Goal: Information Seeking & Learning: Compare options

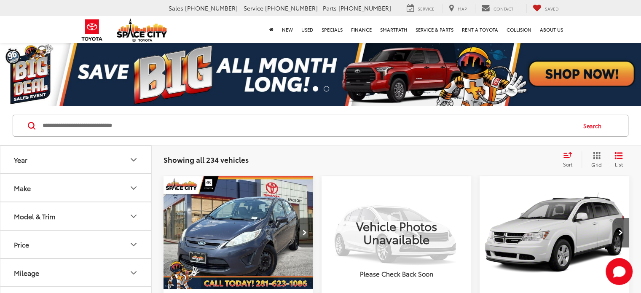
scroll to position [146, 0]
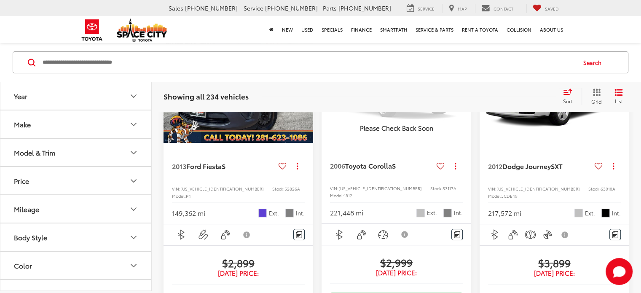
click at [128, 167] on button "Price" at bounding box center [76, 180] width 152 height 27
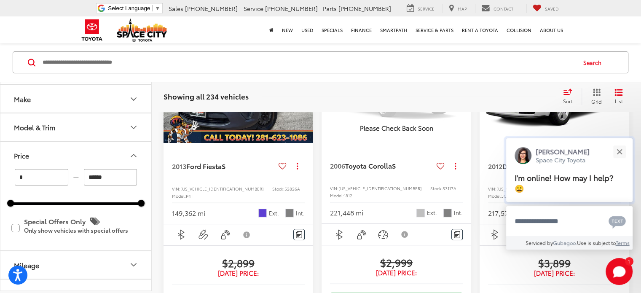
scroll to position [145, 0]
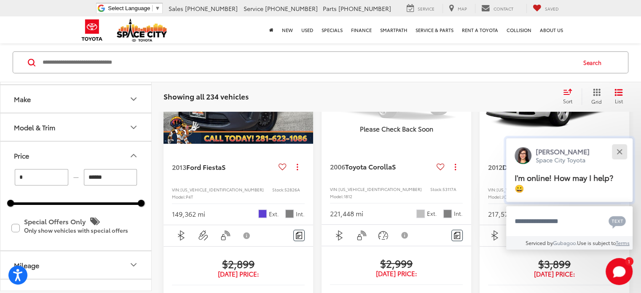
click at [622, 149] on button "Close" at bounding box center [619, 151] width 18 height 18
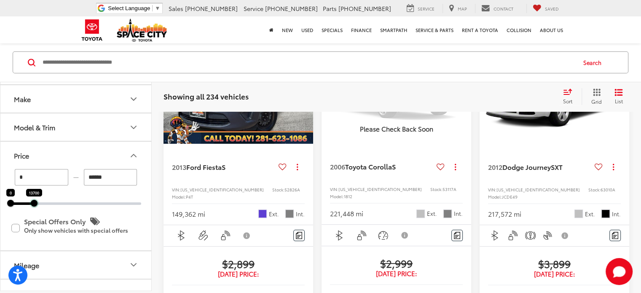
drag, startPoint x: 142, startPoint y: 205, endPoint x: 35, endPoint y: 207, distance: 107.1
click at [35, 207] on div "* — ****** 0 13700 Special Offers Only Only show vehicles with special offers" at bounding box center [75, 209] width 151 height 81
type input "******"
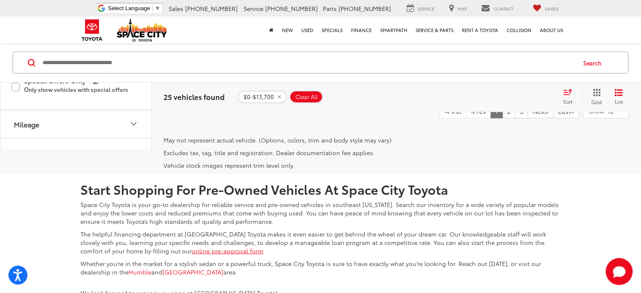
scroll to position [1939, 0]
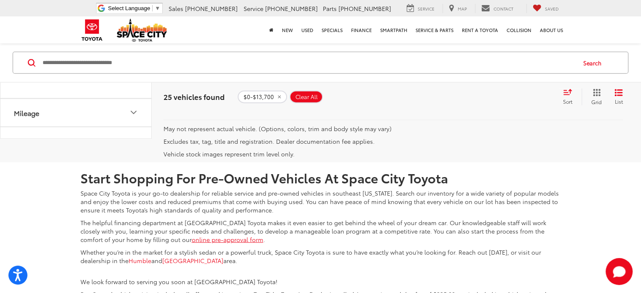
click at [502, 107] on link "2" at bounding box center [508, 99] width 13 height 15
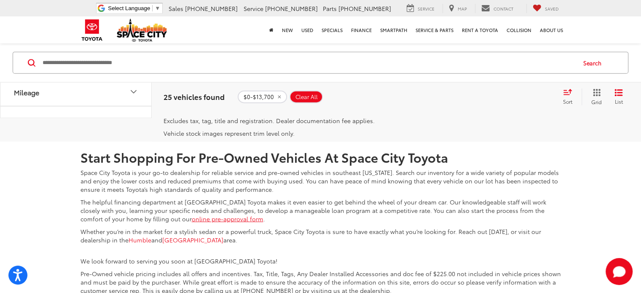
scroll to position [1966, 0]
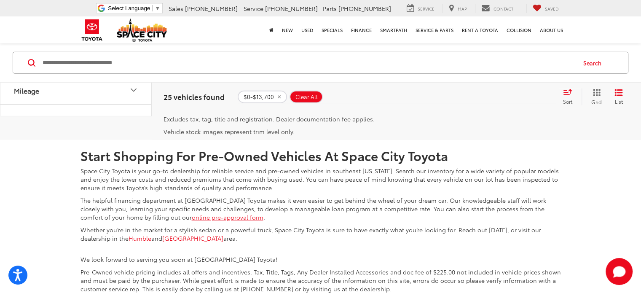
click at [515, 85] on link "3" at bounding box center [521, 77] width 13 height 15
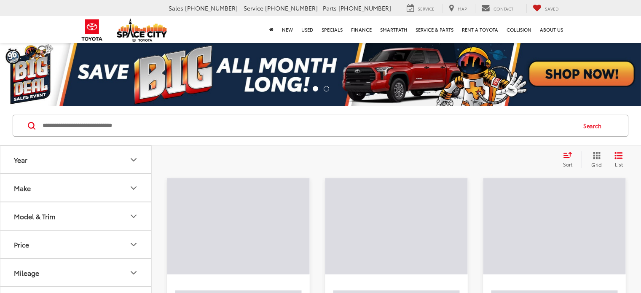
scroll to position [84, 0]
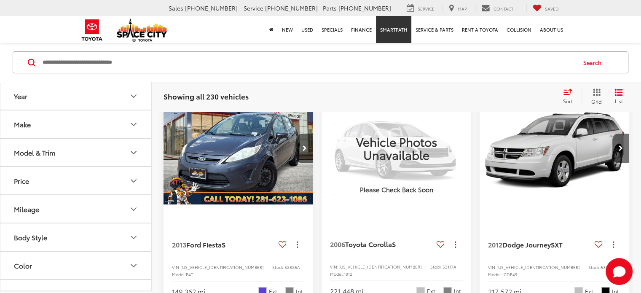
click at [394, 30] on link "SmartPath" at bounding box center [393, 29] width 35 height 27
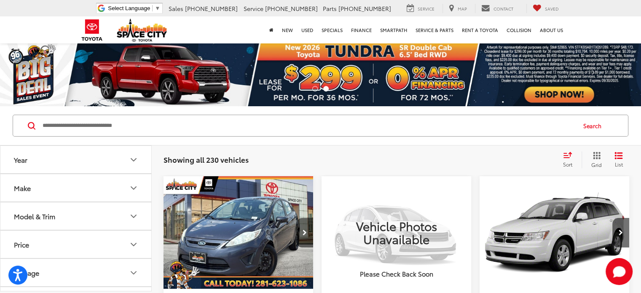
click at [132, 160] on icon "Year" at bounding box center [134, 160] width 10 height 10
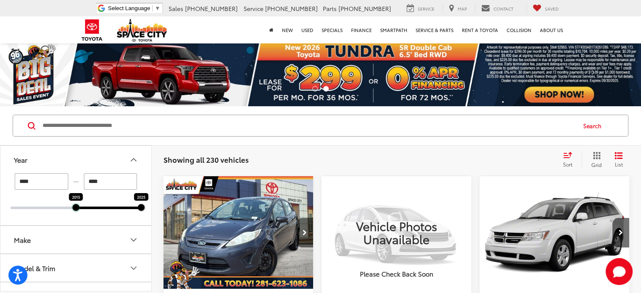
drag, startPoint x: 10, startPoint y: 209, endPoint x: 75, endPoint y: 203, distance: 65.2
click at [75, 204] on div "2015" at bounding box center [75, 207] width 7 height 7
type input "****"
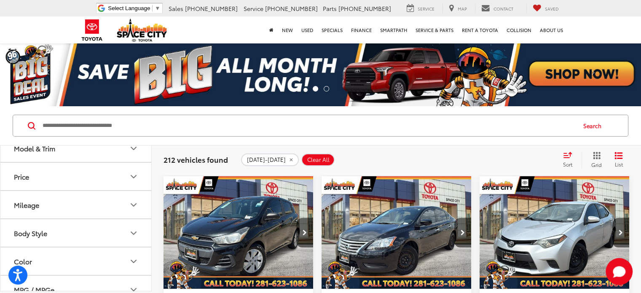
scroll to position [143, 0]
click at [129, 155] on icon "Price" at bounding box center [134, 153] width 10 height 10
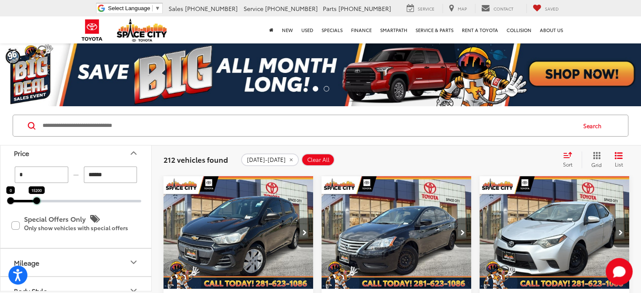
drag, startPoint x: 143, startPoint y: 200, endPoint x: 39, endPoint y: 205, distance: 104.6
click at [39, 205] on div "* — ****** 0 15200 Special Offers Only Only show vehicles with special offers" at bounding box center [75, 206] width 151 height 81
type input "******"
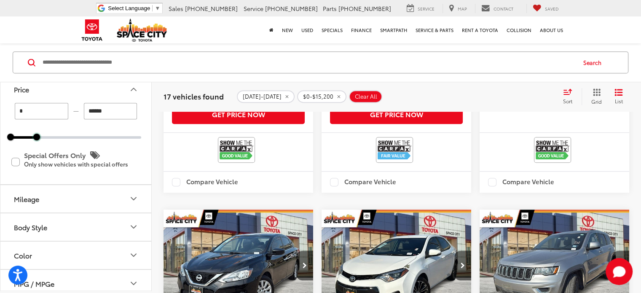
scroll to position [437, 0]
click at [133, 202] on icon "Mileage" at bounding box center [134, 199] width 10 height 10
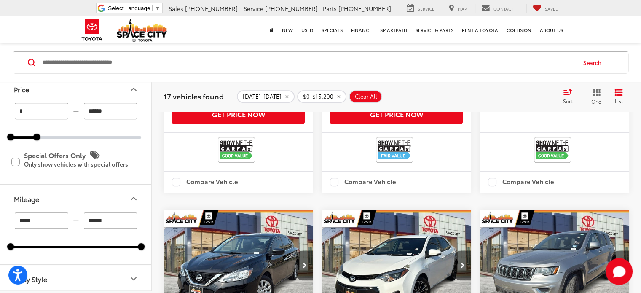
click at [122, 220] on input "******" at bounding box center [111, 220] width 54 height 16
drag, startPoint x: 141, startPoint y: 247, endPoint x: 59, endPoint y: 248, distance: 82.2
click at [59, 248] on div at bounding box center [59, 246] width 7 height 7
type input "******"
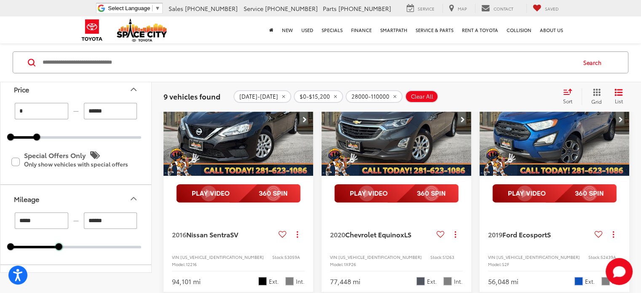
scroll to position [45, 0]
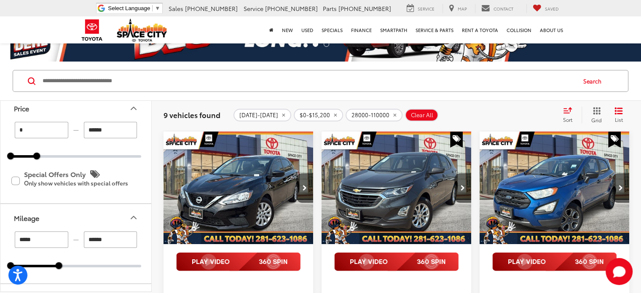
click at [392, 178] on img "2020 Chevrolet Equinox LS 0" at bounding box center [396, 187] width 151 height 113
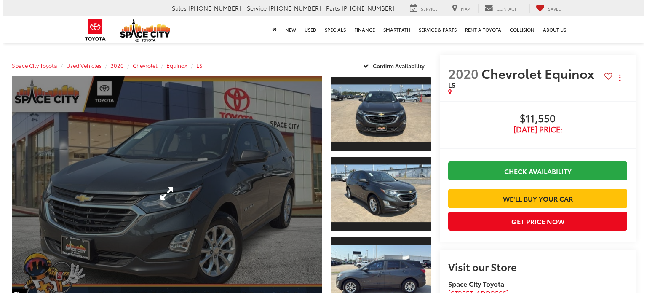
scroll to position [41, 0]
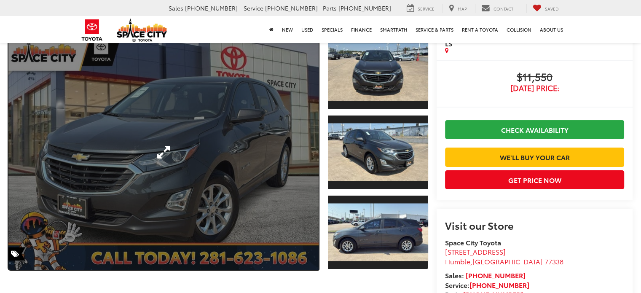
click at [231, 164] on link "Expand Photo 0" at bounding box center [163, 152] width 310 height 235
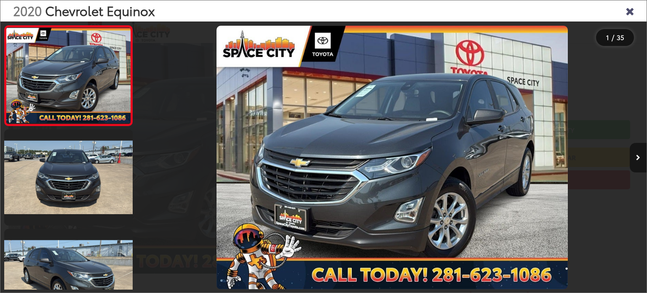
click at [637, 152] on button "Next image" at bounding box center [638, 157] width 17 height 29
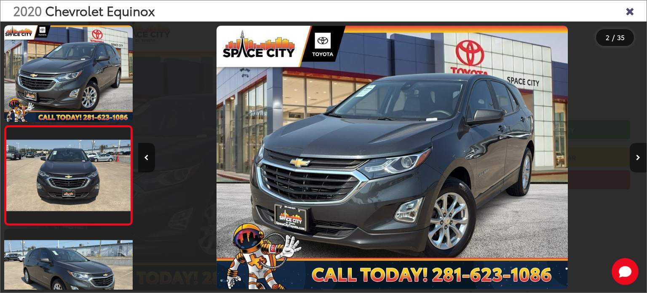
click at [637, 152] on button "Next image" at bounding box center [638, 157] width 17 height 29
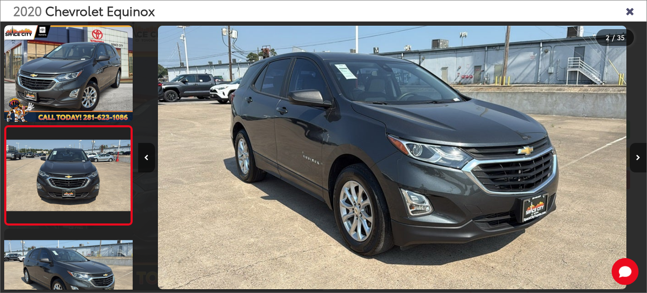
scroll to position [42, 0]
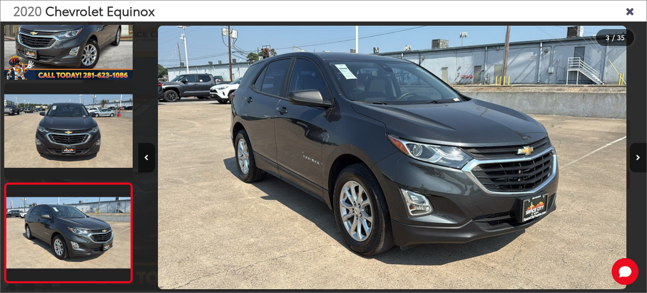
click at [637, 152] on button "Next image" at bounding box center [638, 157] width 17 height 29
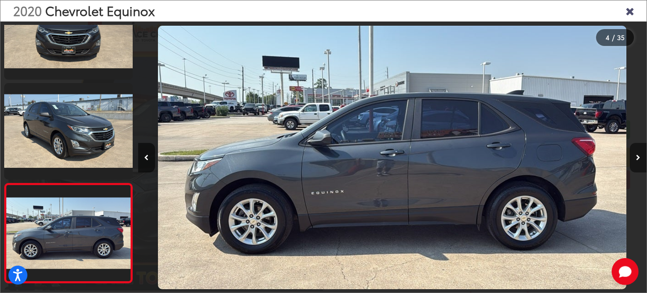
click at [637, 152] on button "Next image" at bounding box center [638, 157] width 17 height 29
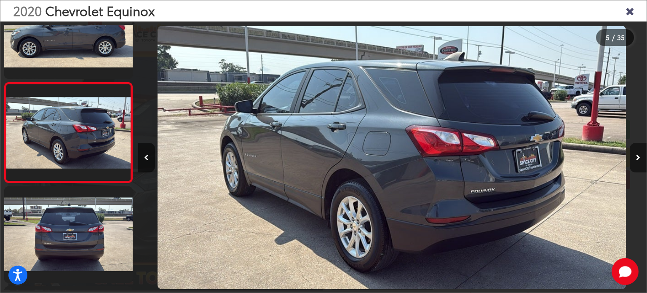
scroll to position [0, 0]
click at [637, 152] on button "Next image" at bounding box center [638, 157] width 17 height 29
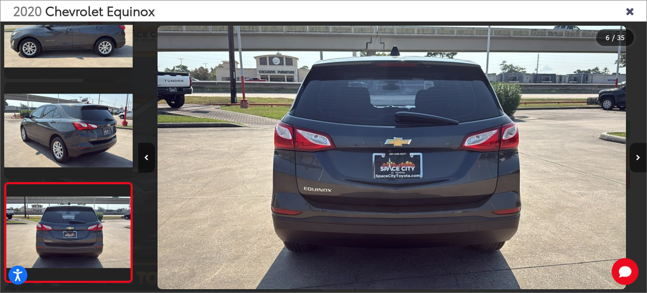
scroll to position [441, 0]
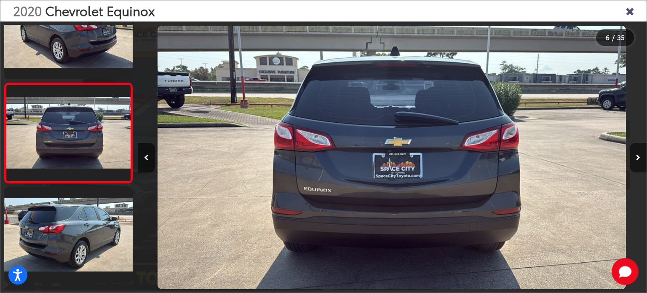
click at [637, 152] on button "Next image" at bounding box center [638, 157] width 17 height 29
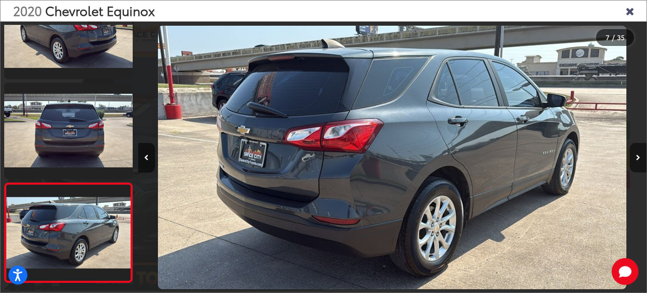
scroll to position [541, 0]
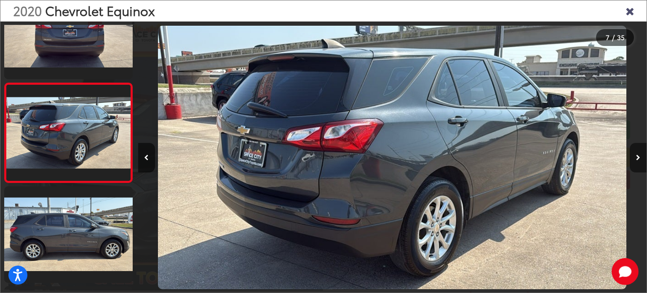
click at [637, 152] on button "Next image" at bounding box center [638, 157] width 17 height 29
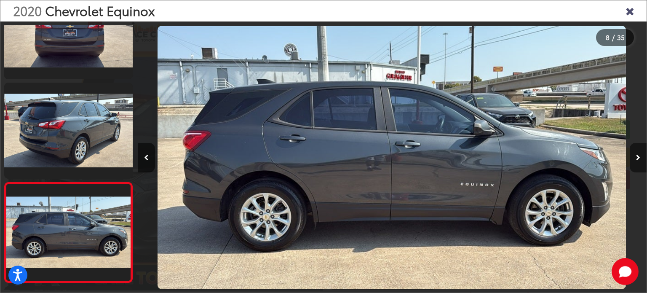
scroll to position [641, 0]
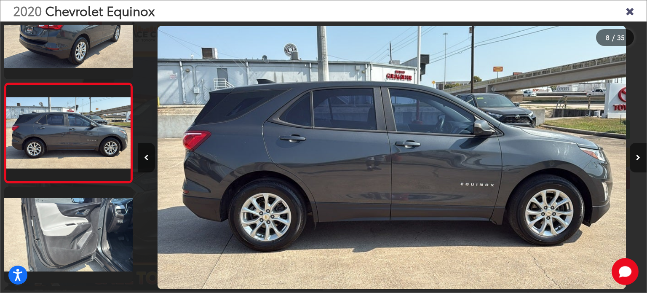
click at [637, 152] on button "Next image" at bounding box center [638, 157] width 17 height 29
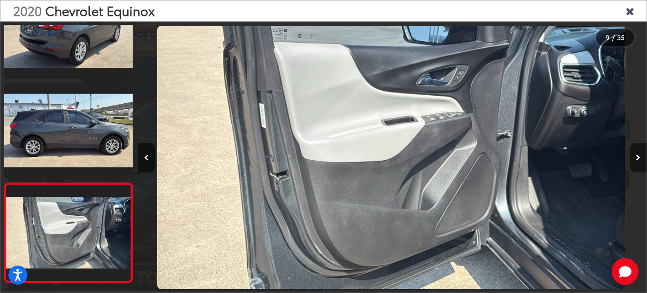
scroll to position [740, 0]
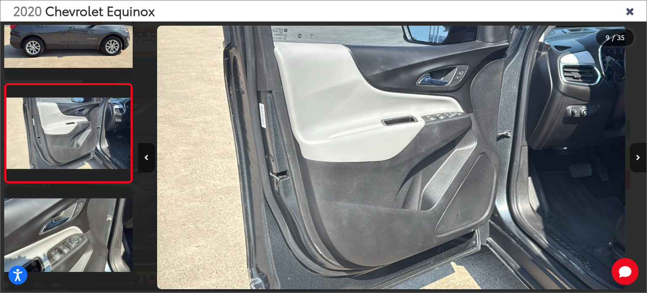
click at [637, 152] on button "Next image" at bounding box center [638, 157] width 17 height 29
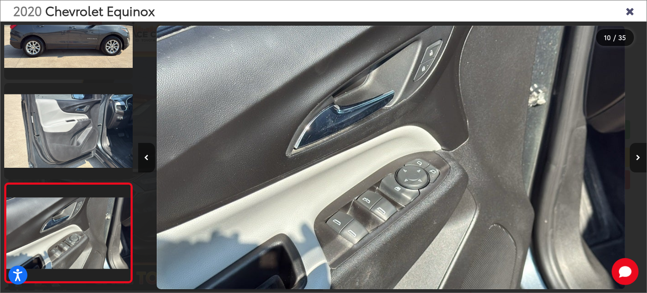
scroll to position [840, 0]
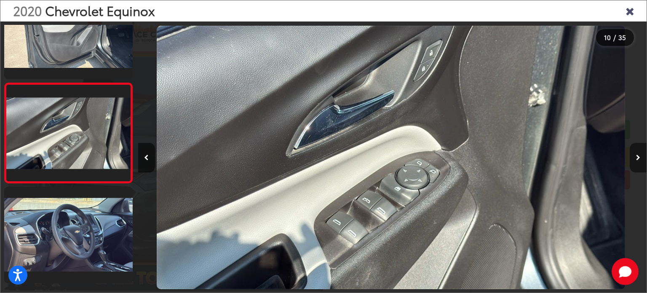
click at [637, 152] on button "Next image" at bounding box center [638, 157] width 17 height 29
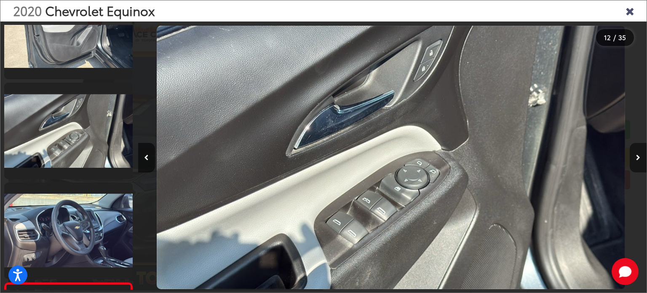
scroll to position [1040, 0]
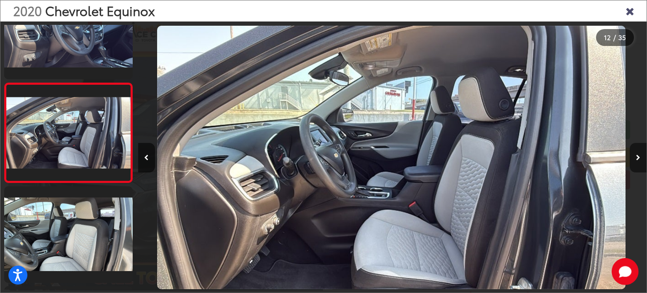
click at [637, 152] on button "Next image" at bounding box center [638, 157] width 17 height 29
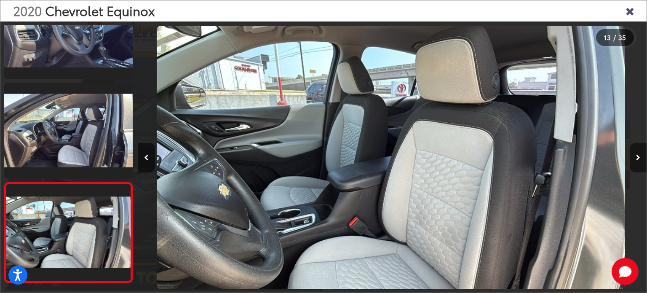
scroll to position [1140, 0]
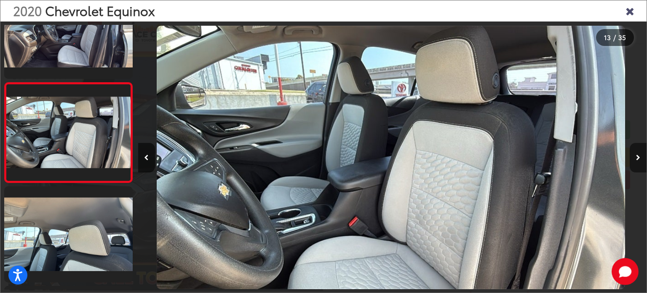
click at [637, 152] on button "Next image" at bounding box center [638, 157] width 17 height 29
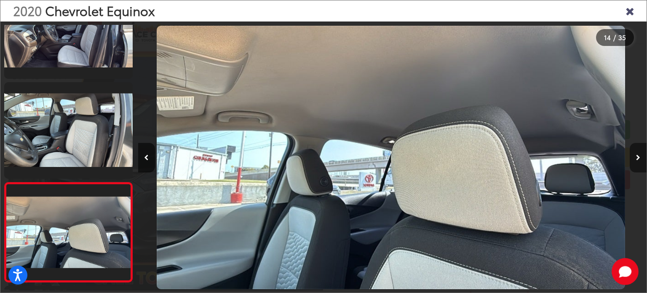
scroll to position [1239, 0]
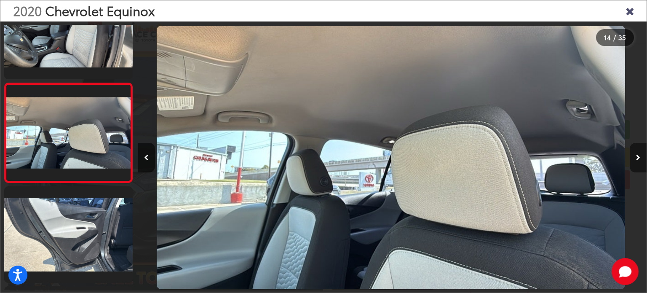
click at [637, 152] on button "Next image" at bounding box center [638, 157] width 17 height 29
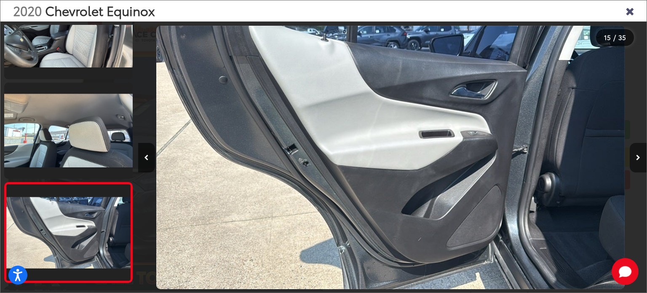
scroll to position [1338, 0]
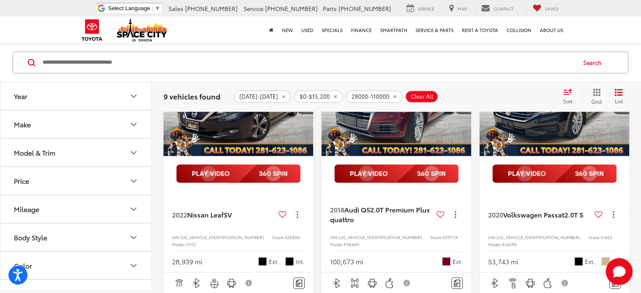
scroll to position [563, 0]
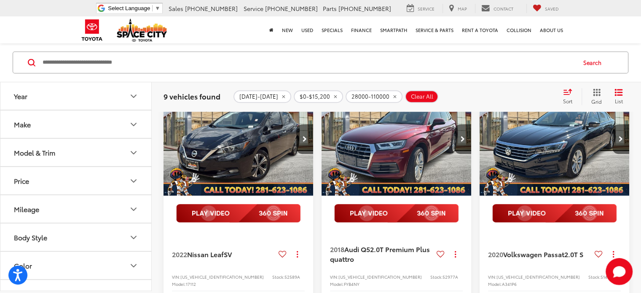
click at [232, 175] on img "2022 Nissan Leaf SV 0" at bounding box center [238, 139] width 151 height 113
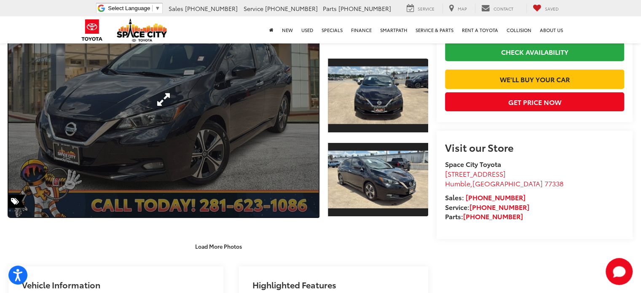
click at [273, 167] on link "Expand Photo 0" at bounding box center [163, 99] width 310 height 235
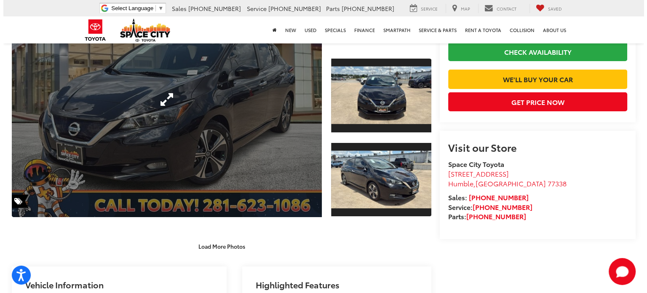
scroll to position [115, 0]
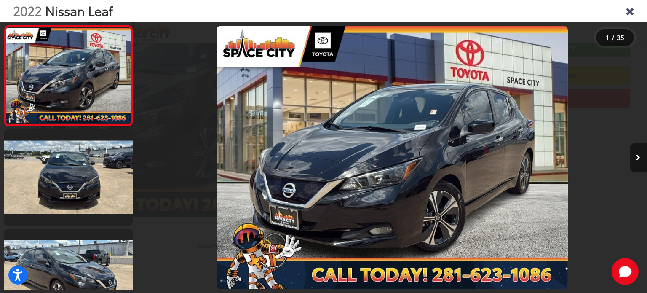
click at [638, 153] on button "Next image" at bounding box center [638, 157] width 17 height 29
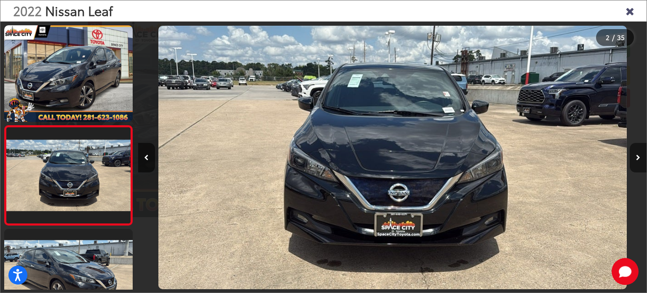
scroll to position [42, 0]
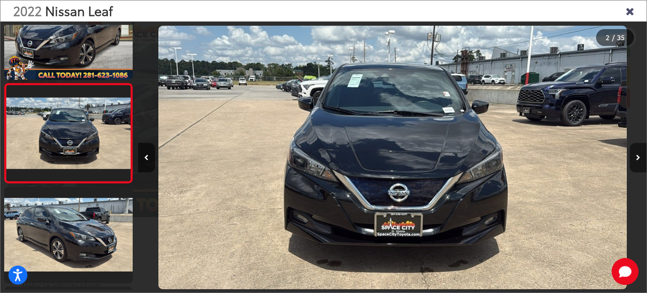
click at [638, 153] on button "Next image" at bounding box center [638, 157] width 17 height 29
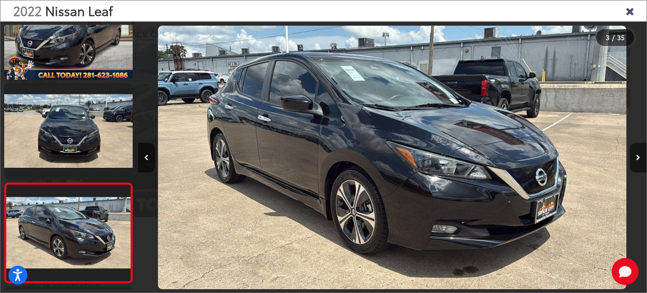
scroll to position [142, 0]
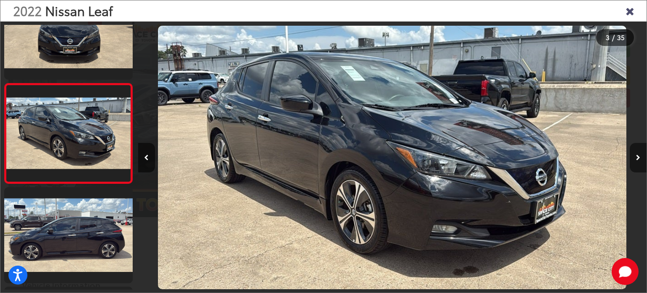
click at [638, 153] on button "Next image" at bounding box center [638, 157] width 17 height 29
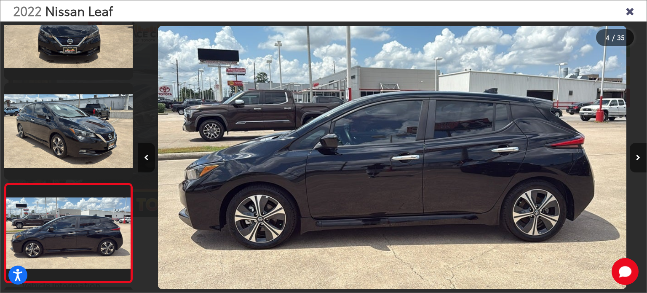
scroll to position [241, 0]
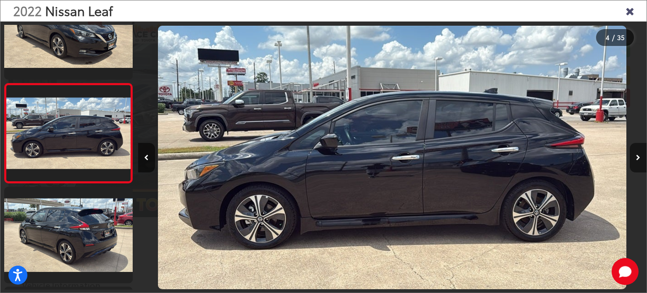
click at [638, 153] on button "Next image" at bounding box center [638, 157] width 17 height 29
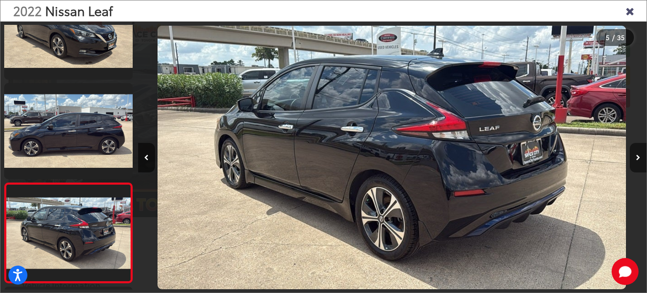
scroll to position [342, 0]
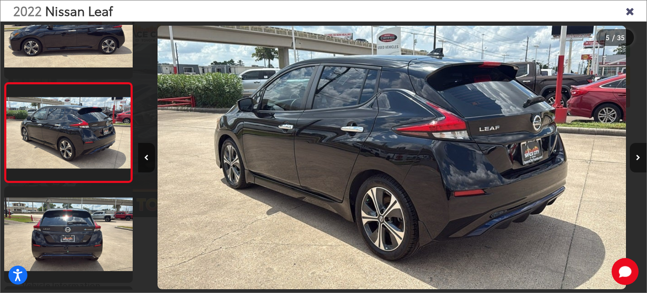
click at [638, 153] on button "Next image" at bounding box center [638, 157] width 17 height 29
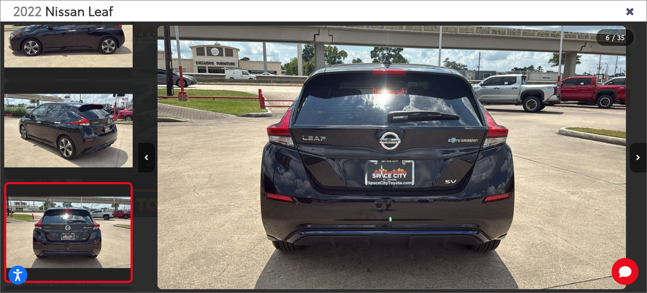
scroll to position [441, 0]
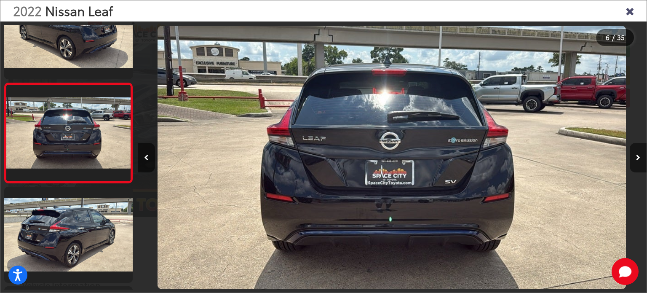
click at [638, 153] on button "Next image" at bounding box center [638, 157] width 17 height 29
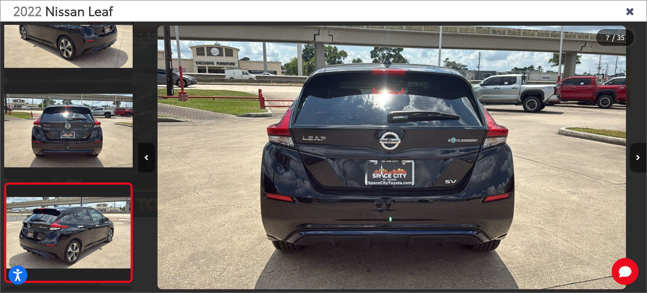
scroll to position [541, 0]
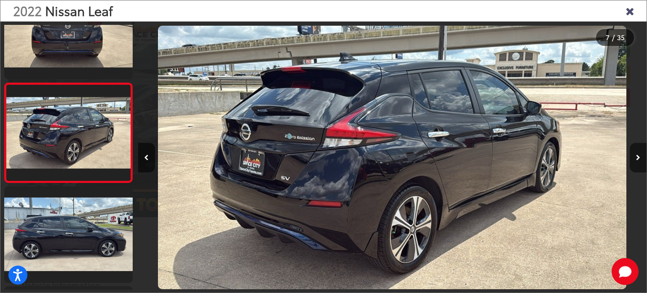
click at [638, 153] on button "Next image" at bounding box center [638, 157] width 17 height 29
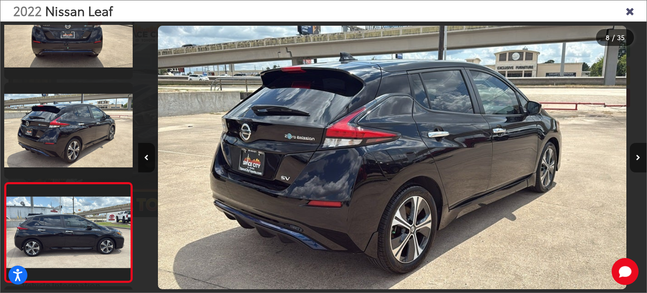
scroll to position [641, 0]
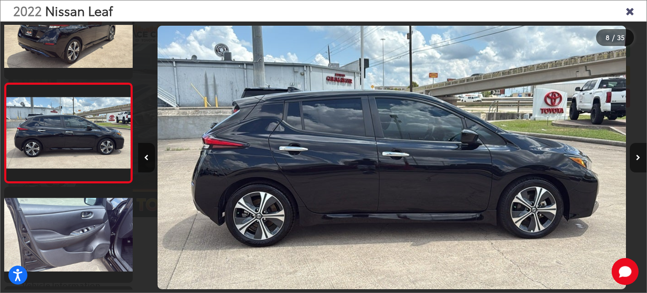
click at [638, 153] on button "Next image" at bounding box center [638, 157] width 17 height 29
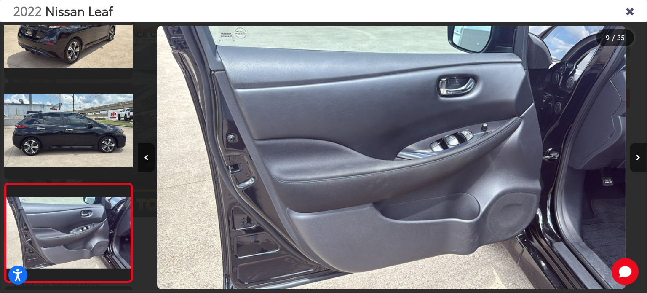
scroll to position [740, 0]
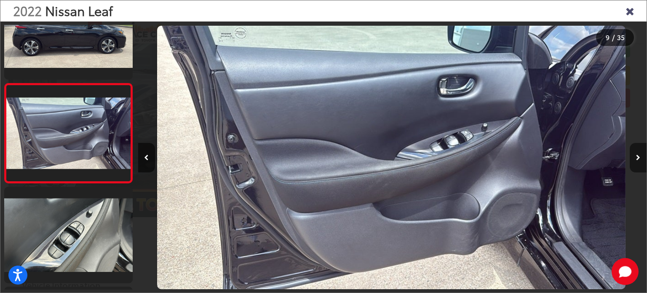
click at [638, 153] on button "Next image" at bounding box center [638, 157] width 17 height 29
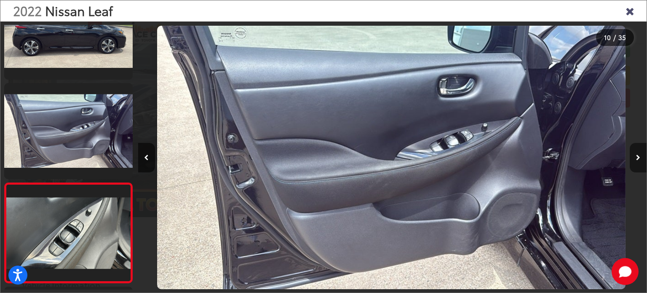
scroll to position [840, 0]
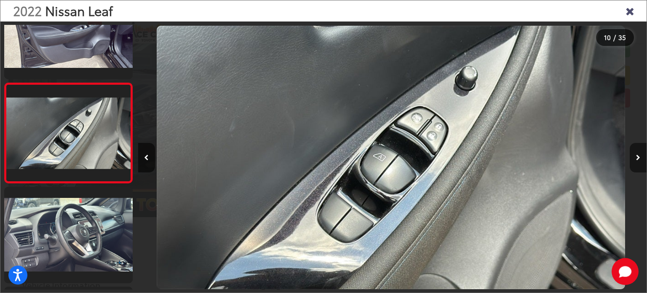
click at [638, 153] on button "Next image" at bounding box center [638, 157] width 17 height 29
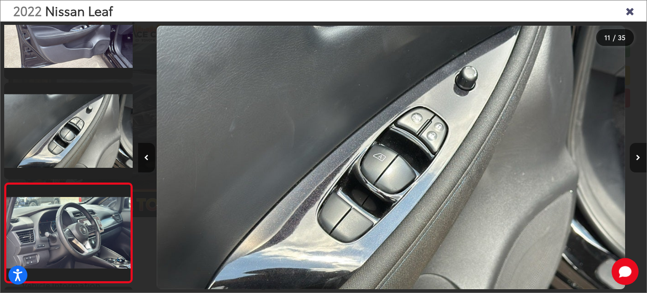
scroll to position [940, 0]
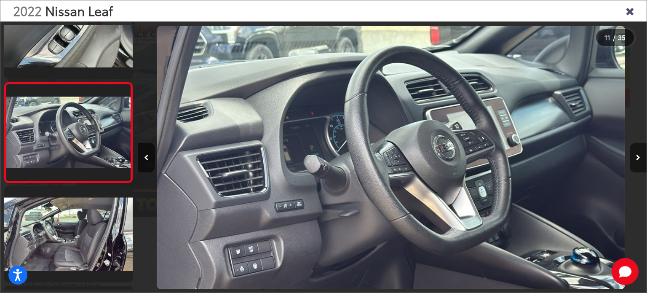
click at [638, 153] on button "Next image" at bounding box center [638, 157] width 17 height 29
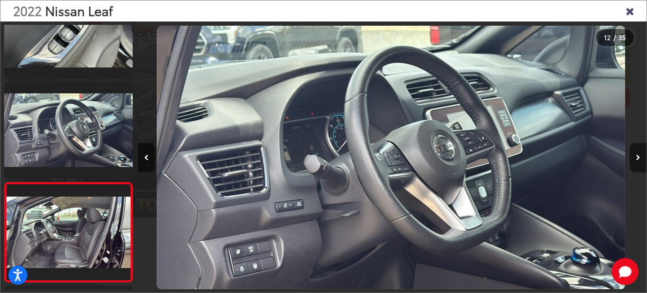
scroll to position [1040, 0]
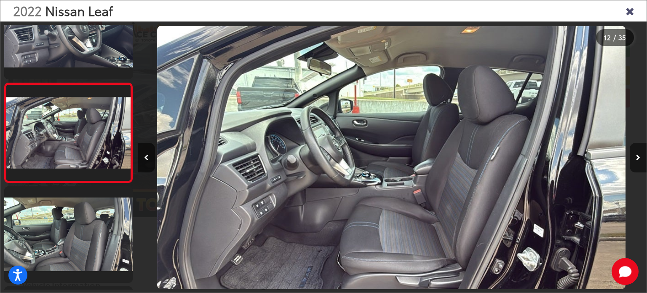
click at [638, 153] on button "Next image" at bounding box center [638, 157] width 17 height 29
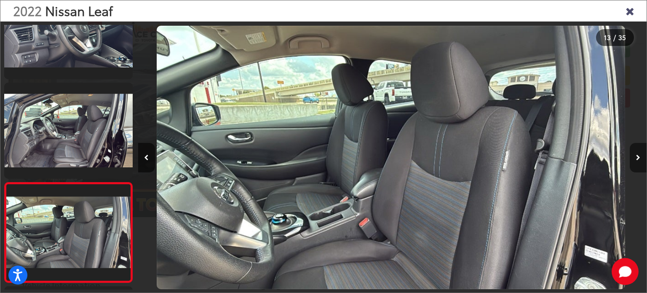
scroll to position [1140, 0]
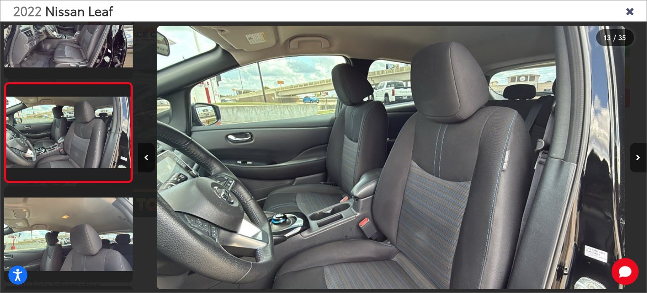
click at [638, 153] on button "Next image" at bounding box center [638, 157] width 17 height 29
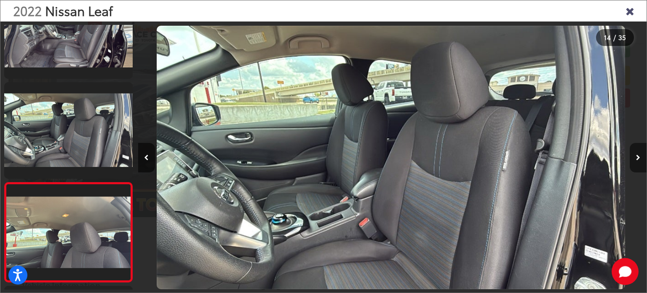
scroll to position [0, 0]
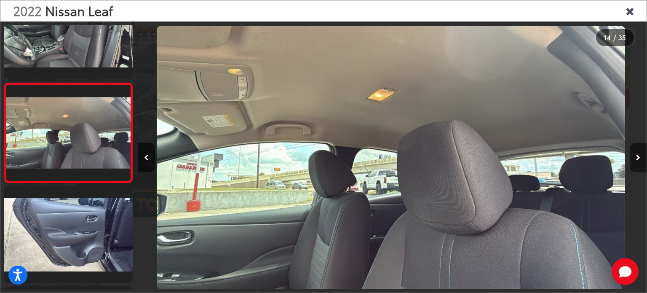
click at [638, 153] on button "Next image" at bounding box center [638, 157] width 17 height 29
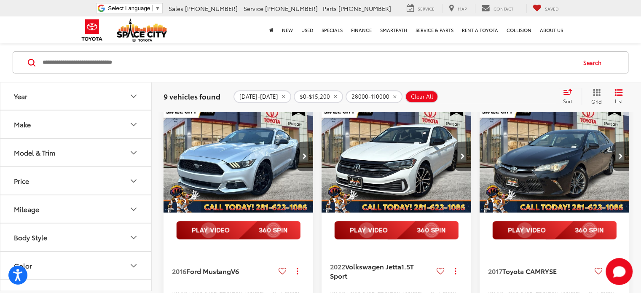
scroll to position [1001, 0]
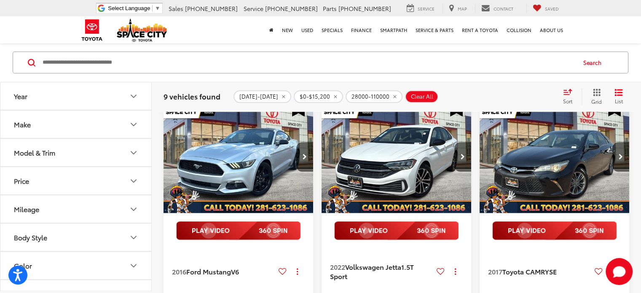
click at [568, 214] on img "2017 Toyota CAMRY SE 0" at bounding box center [554, 156] width 151 height 113
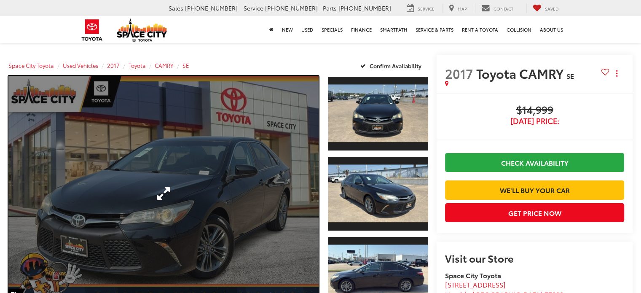
click at [275, 181] on link "Expand Photo 0" at bounding box center [163, 193] width 310 height 235
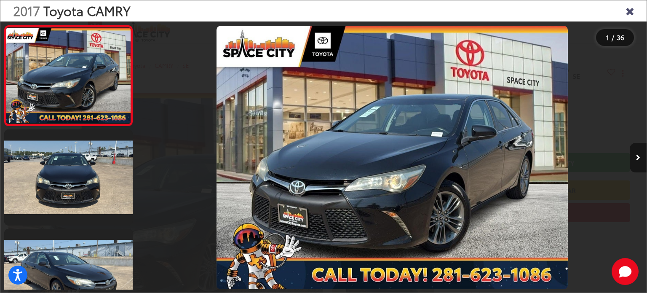
click at [639, 156] on icon "Next image" at bounding box center [638, 158] width 4 height 6
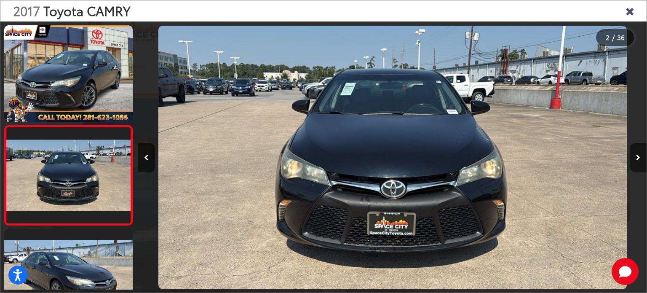
scroll to position [42, 0]
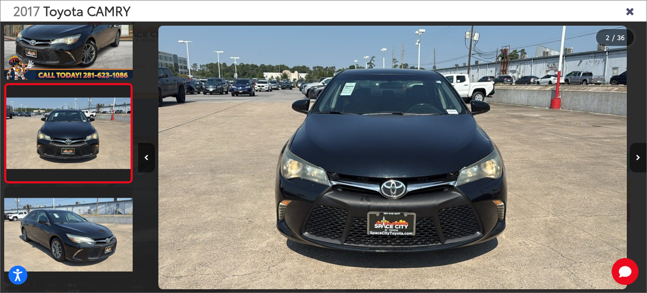
click at [639, 156] on icon "Next image" at bounding box center [638, 158] width 4 height 6
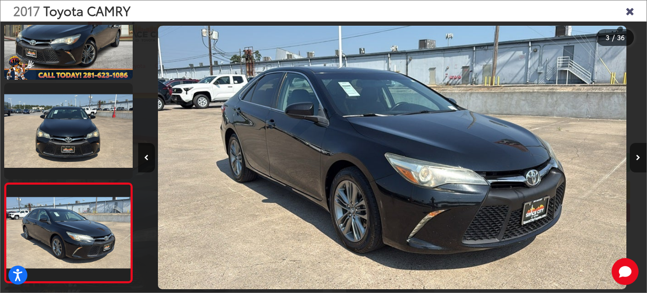
scroll to position [142, 0]
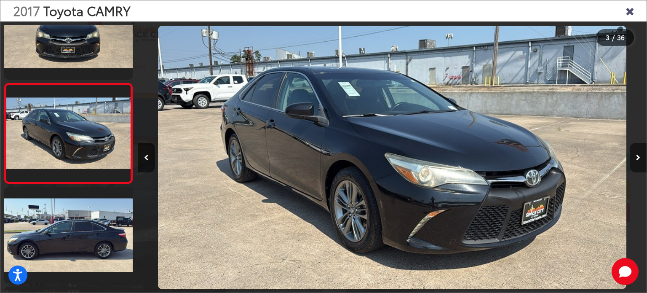
click at [639, 156] on icon "Next image" at bounding box center [638, 158] width 4 height 6
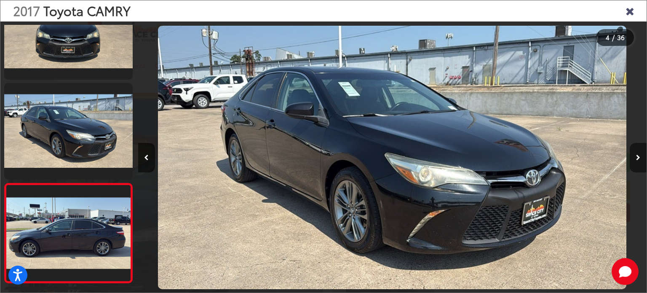
scroll to position [0, 1526]
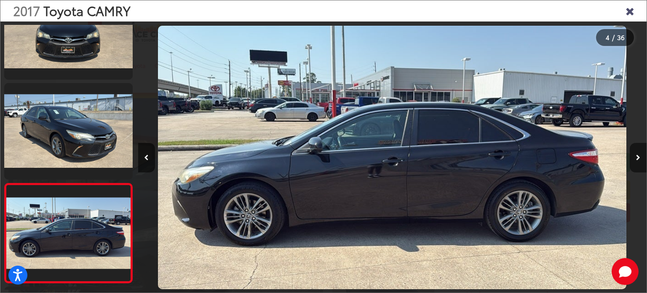
click at [639, 156] on icon "Next image" at bounding box center [638, 158] width 4 height 6
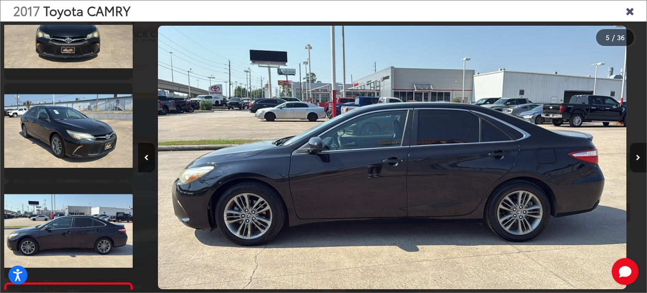
scroll to position [342, 0]
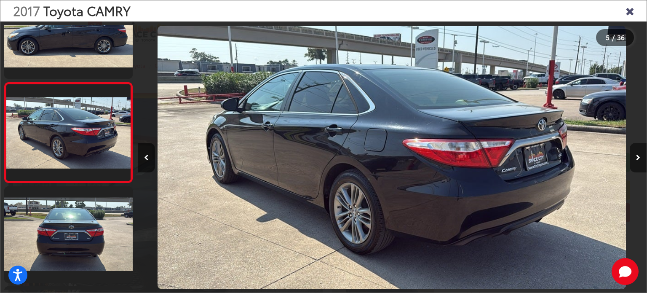
click at [639, 156] on icon "Next image" at bounding box center [638, 158] width 4 height 6
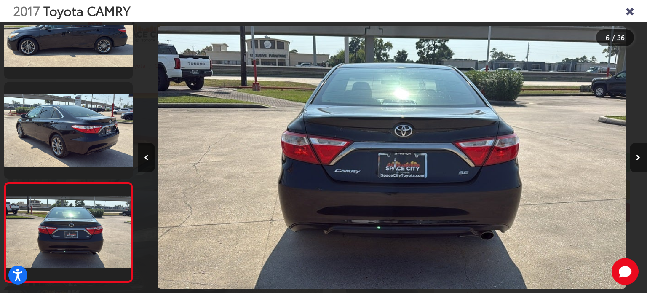
scroll to position [441, 0]
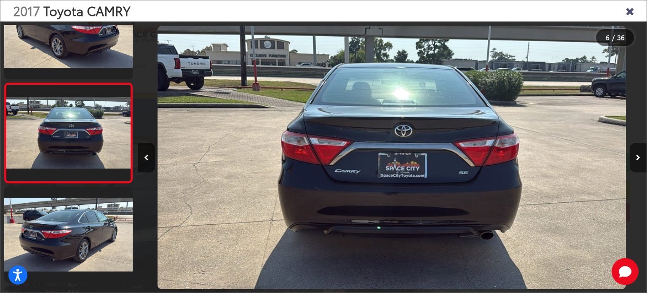
click at [639, 156] on icon "Next image" at bounding box center [638, 158] width 4 height 6
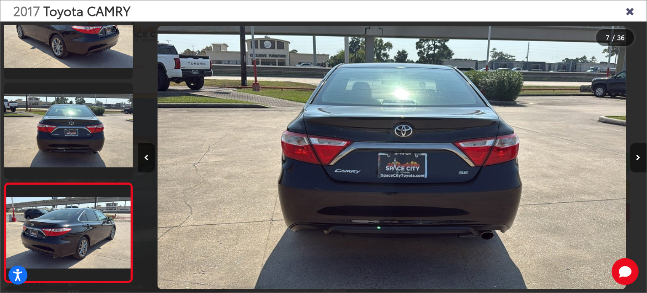
scroll to position [541, 0]
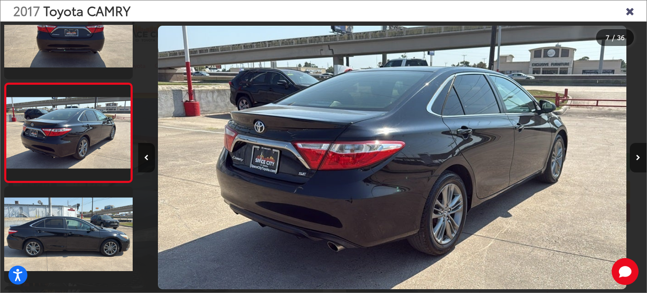
click at [639, 156] on icon "Next image" at bounding box center [638, 158] width 4 height 6
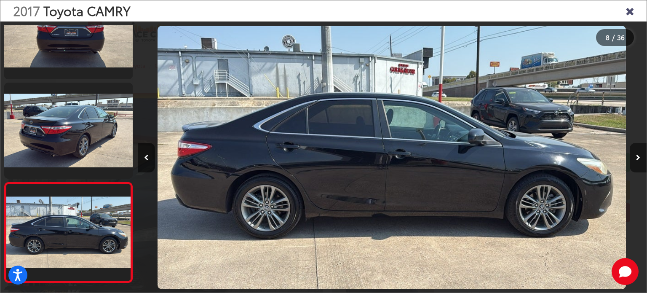
scroll to position [641, 0]
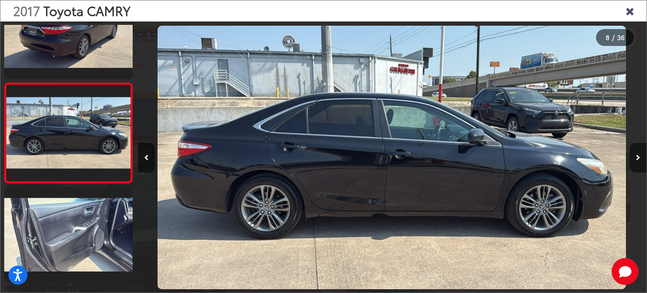
click at [639, 156] on icon "Next image" at bounding box center [638, 158] width 4 height 6
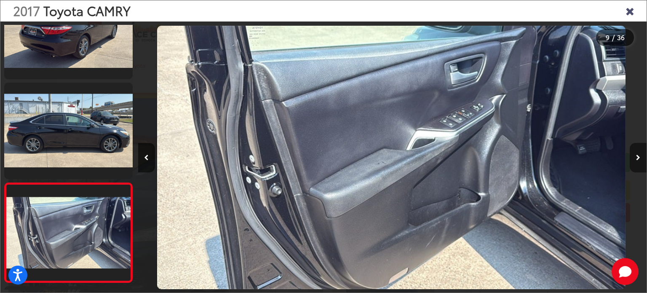
scroll to position [740, 0]
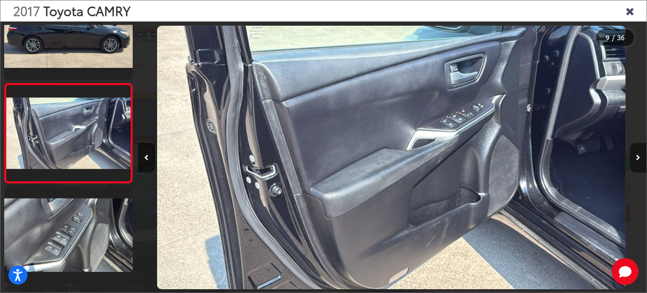
click at [639, 156] on icon "Next image" at bounding box center [638, 158] width 4 height 6
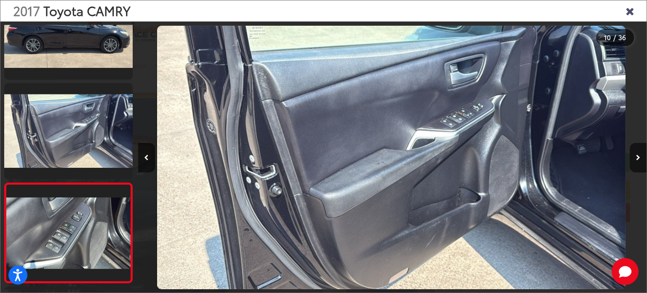
scroll to position [840, 0]
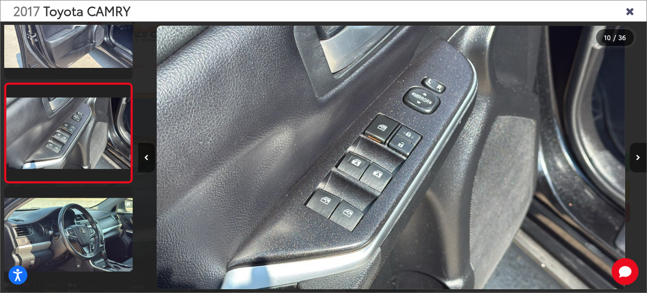
click at [638, 158] on icon "Next image" at bounding box center [638, 158] width 4 height 6
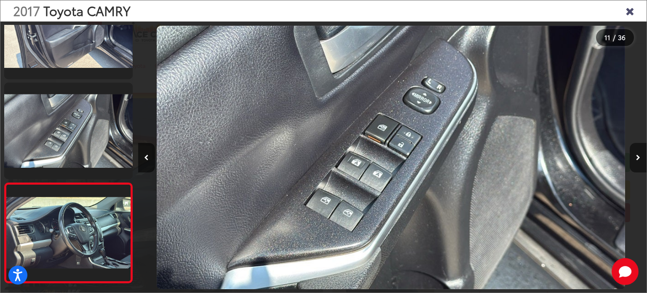
scroll to position [940, 0]
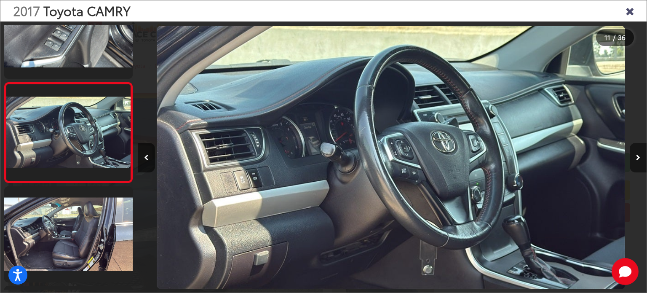
click at [638, 158] on icon "Next image" at bounding box center [638, 158] width 4 height 6
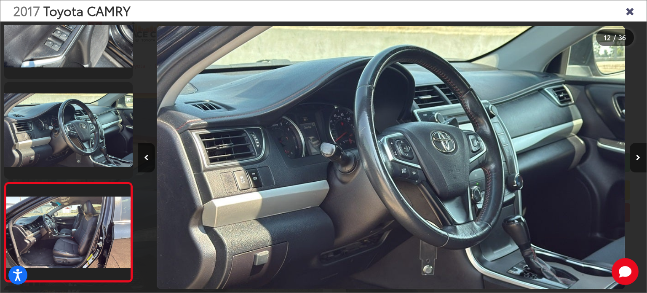
scroll to position [1040, 0]
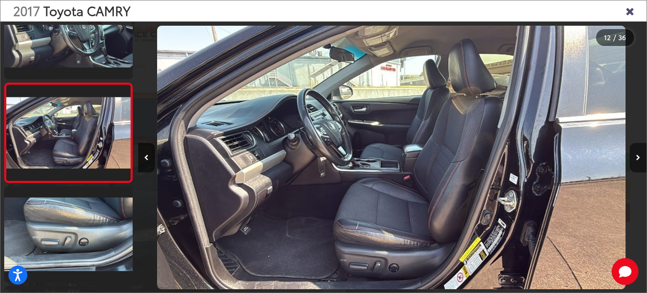
click at [638, 158] on icon "Next image" at bounding box center [638, 158] width 4 height 6
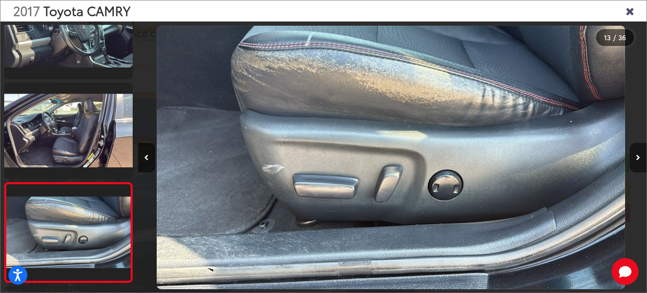
scroll to position [1140, 0]
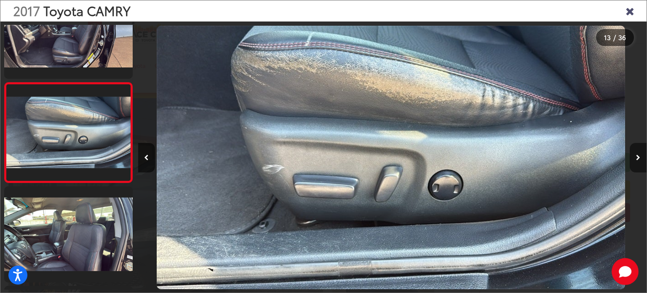
click at [638, 158] on icon "Next image" at bounding box center [638, 158] width 4 height 6
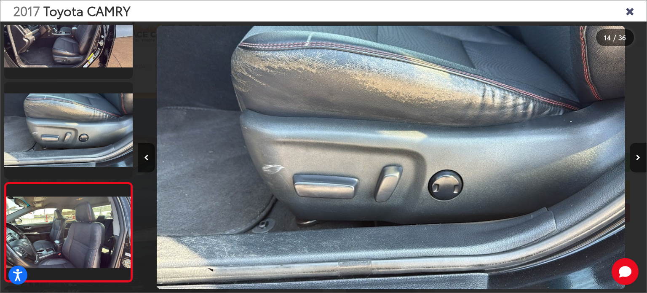
scroll to position [1239, 0]
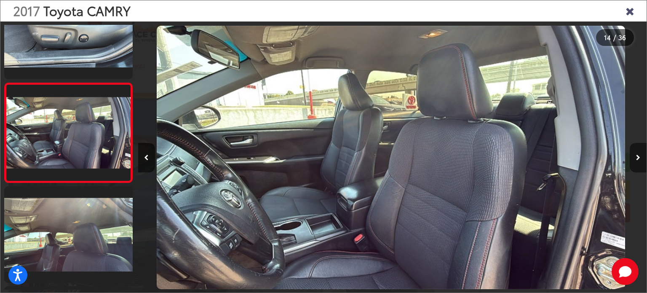
click at [638, 158] on icon "Next image" at bounding box center [638, 158] width 4 height 6
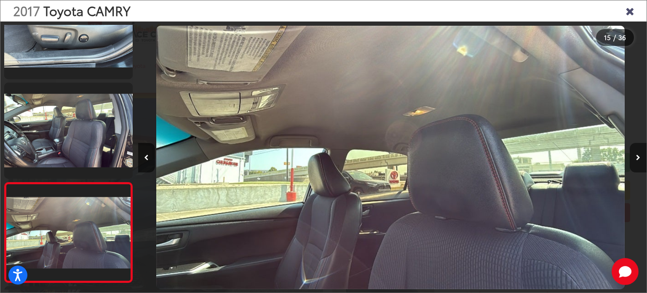
scroll to position [1338, 0]
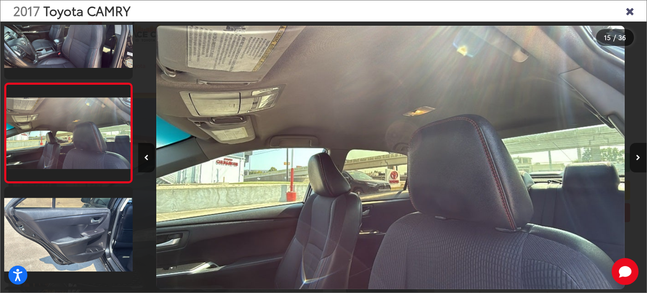
click at [638, 158] on icon "Next image" at bounding box center [638, 158] width 4 height 6
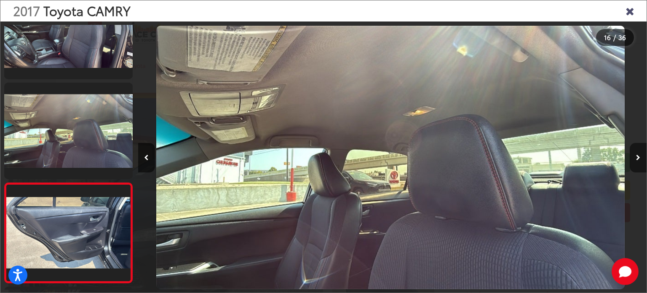
scroll to position [0, 0]
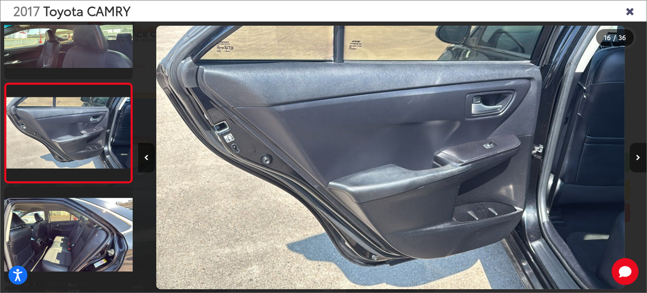
click at [638, 158] on icon "Next image" at bounding box center [638, 158] width 4 height 6
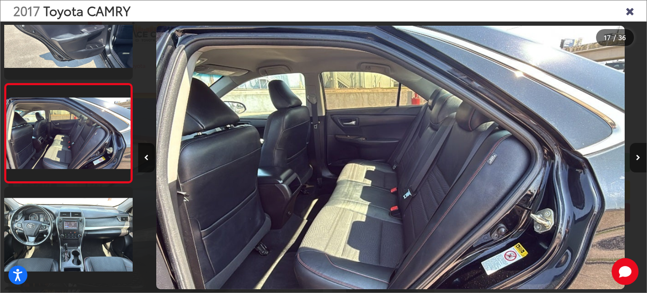
click at [638, 158] on icon "Next image" at bounding box center [638, 158] width 4 height 6
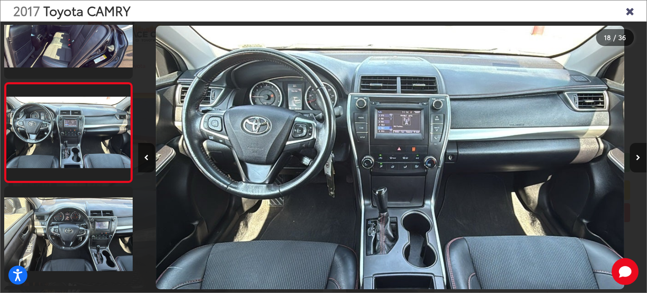
click at [638, 158] on icon "Next image" at bounding box center [638, 158] width 4 height 6
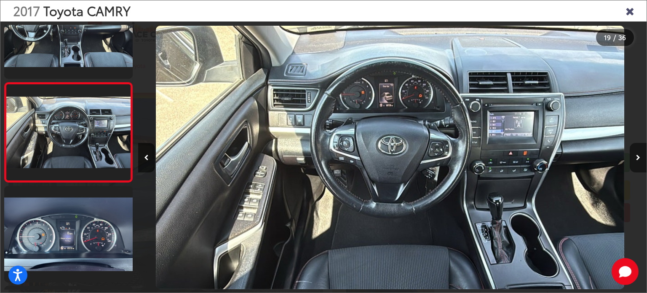
click at [638, 158] on icon "Next image" at bounding box center [638, 158] width 4 height 6
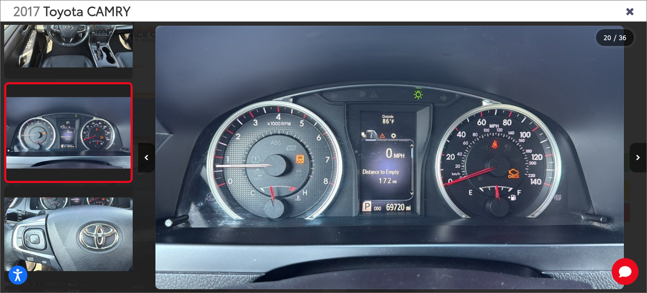
click at [638, 158] on icon "Next image" at bounding box center [638, 158] width 4 height 6
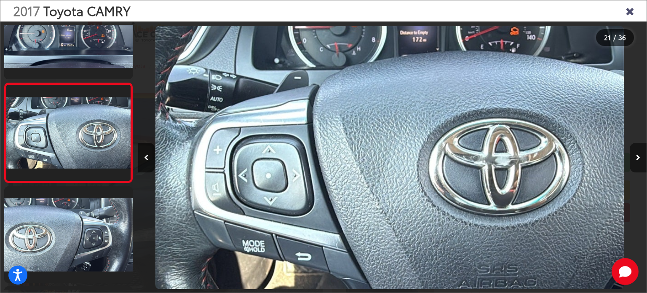
click at [638, 158] on icon "Next image" at bounding box center [638, 158] width 4 height 6
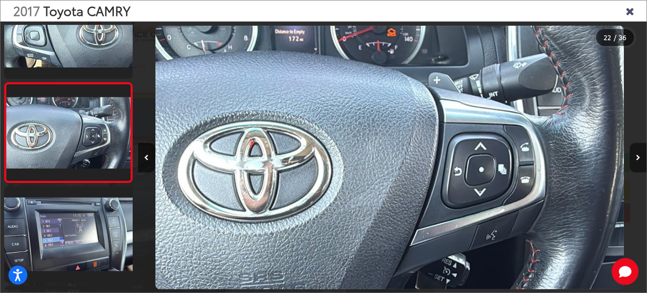
click at [638, 158] on icon "Next image" at bounding box center [638, 158] width 4 height 6
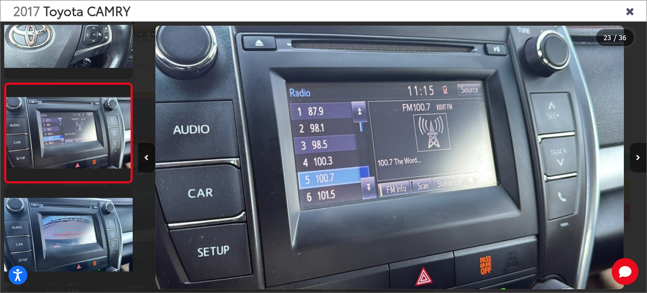
click at [638, 158] on icon "Next image" at bounding box center [638, 158] width 4 height 6
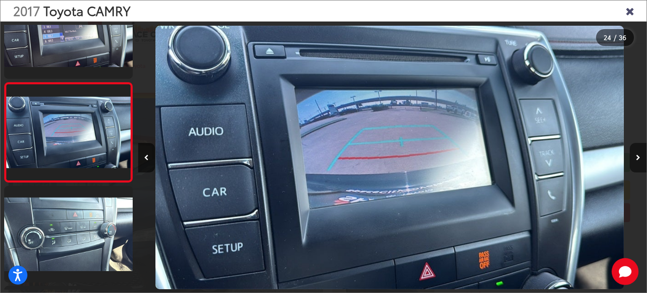
click at [638, 158] on icon "Next image" at bounding box center [638, 158] width 4 height 6
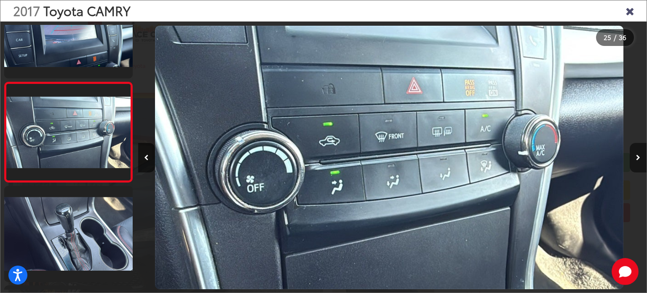
click at [638, 158] on icon "Next image" at bounding box center [638, 158] width 4 height 6
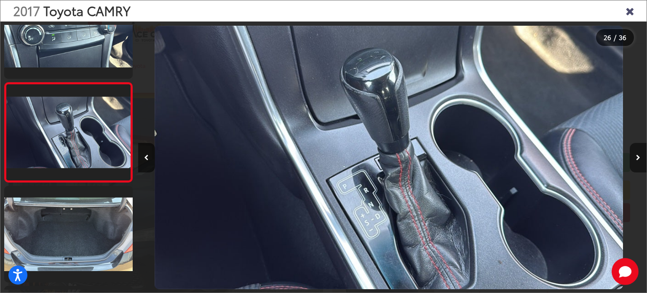
click at [638, 158] on icon "Next image" at bounding box center [638, 158] width 4 height 6
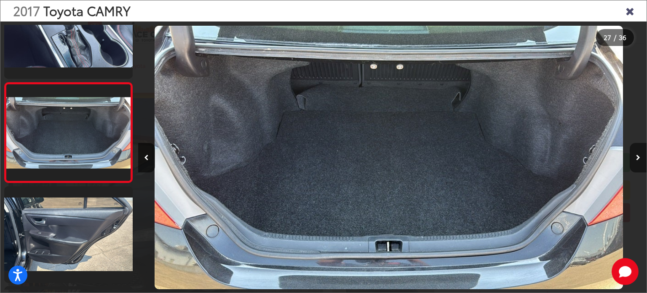
click at [638, 158] on icon "Next image" at bounding box center [638, 158] width 4 height 6
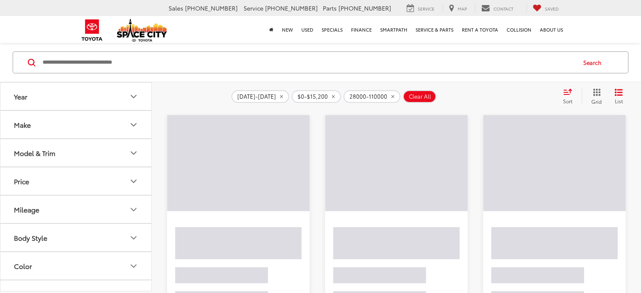
scroll to position [63, 0]
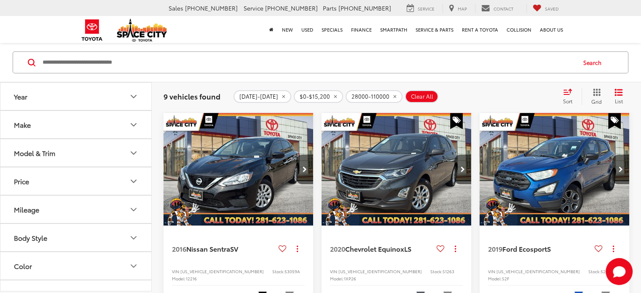
click at [386, 176] on img "2020 Chevrolet Equinox LS 0" at bounding box center [396, 169] width 151 height 113
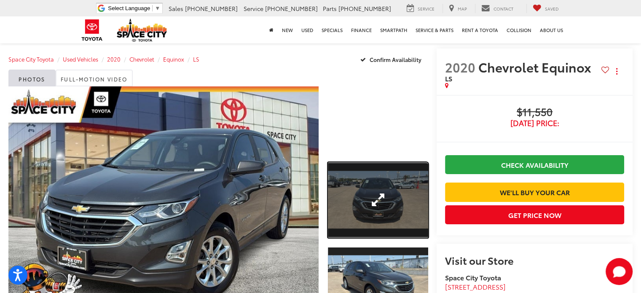
click at [378, 196] on link "Expand Photo 1" at bounding box center [378, 199] width 100 height 75
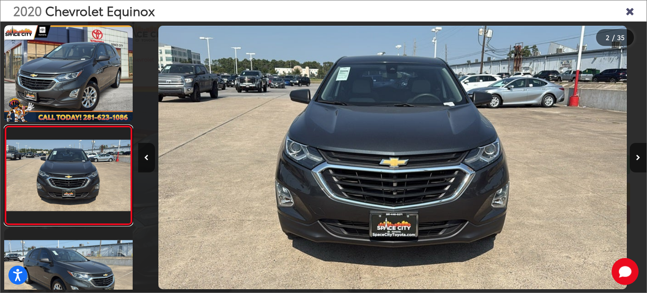
scroll to position [42, 0]
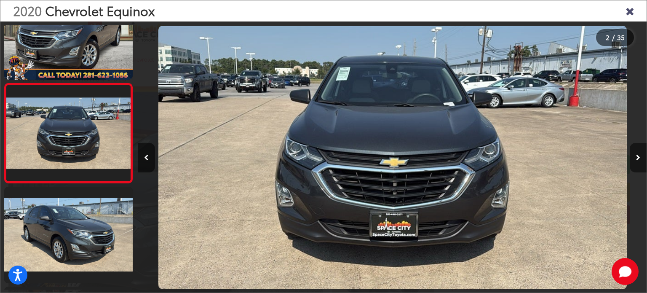
click at [634, 153] on button "Next image" at bounding box center [638, 157] width 17 height 29
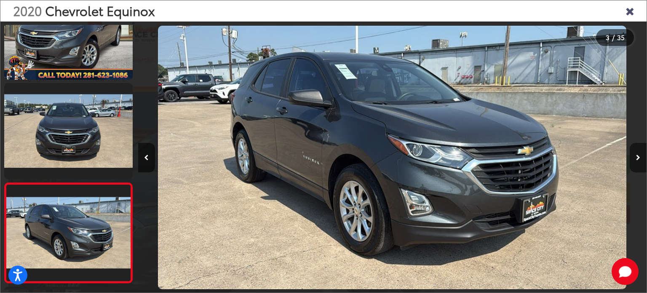
scroll to position [142, 0]
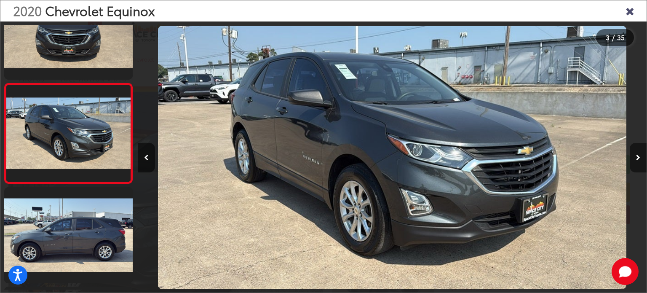
click at [634, 153] on button "Next image" at bounding box center [638, 157] width 17 height 29
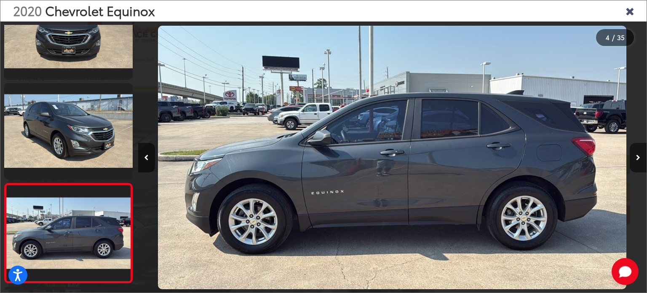
scroll to position [241, 0]
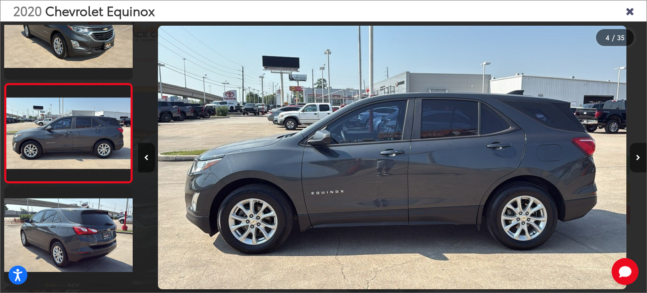
click at [634, 153] on button "Next image" at bounding box center [638, 157] width 17 height 29
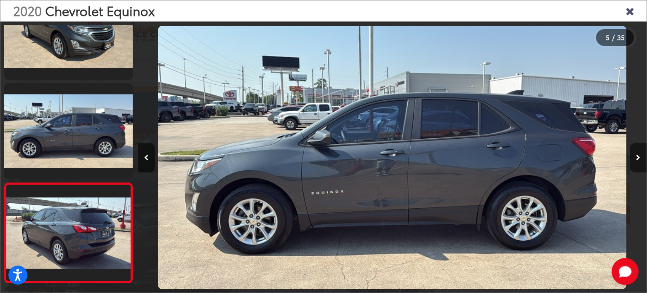
click at [634, 153] on button "Next image" at bounding box center [638, 157] width 17 height 29
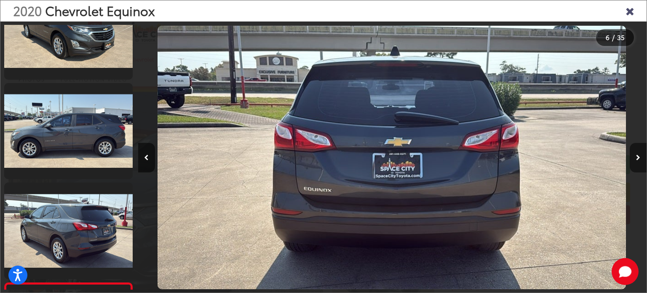
scroll to position [441, 0]
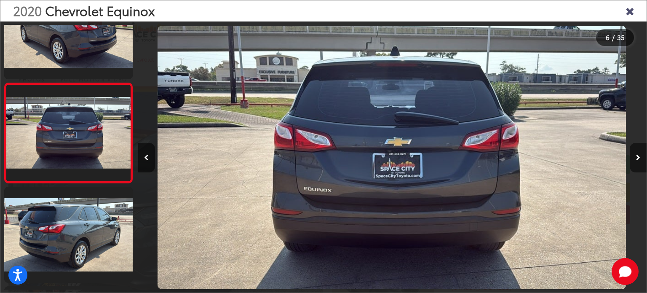
click at [634, 153] on button "Next image" at bounding box center [638, 157] width 17 height 29
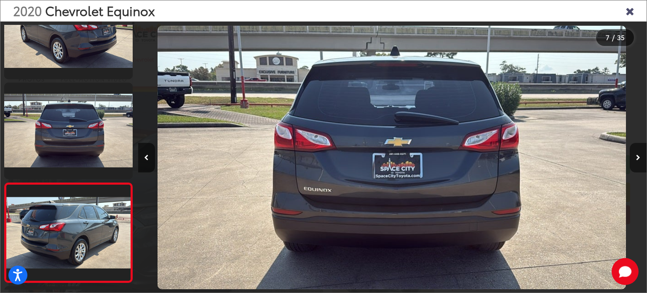
scroll to position [541, 0]
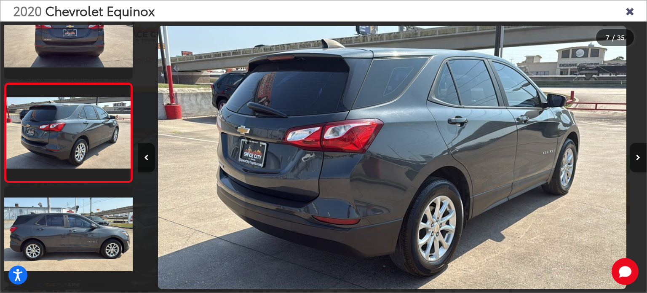
click at [634, 153] on button "Next image" at bounding box center [638, 157] width 17 height 29
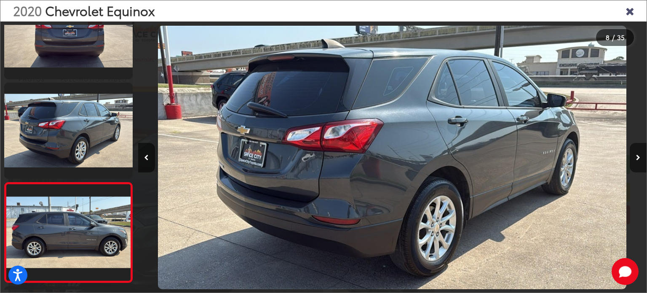
scroll to position [641, 0]
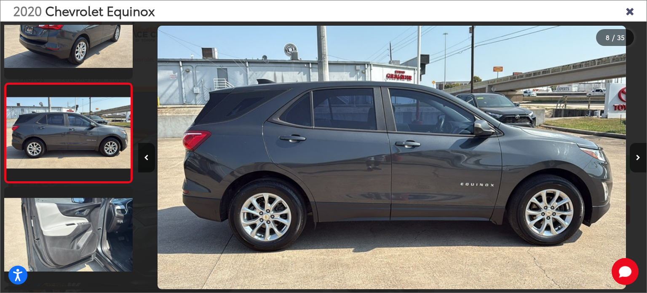
click at [634, 153] on button "Next image" at bounding box center [638, 157] width 17 height 29
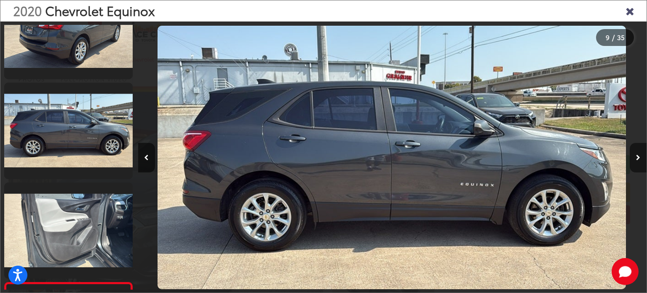
scroll to position [840, 0]
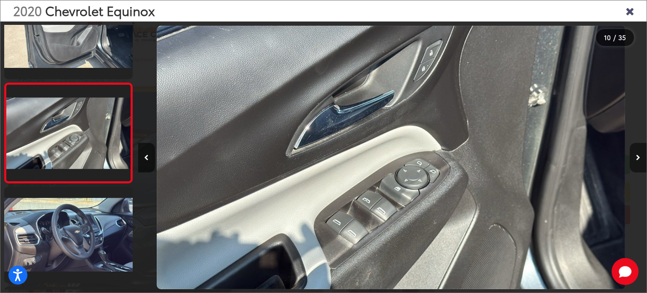
click at [634, 153] on button "Next image" at bounding box center [638, 157] width 17 height 29
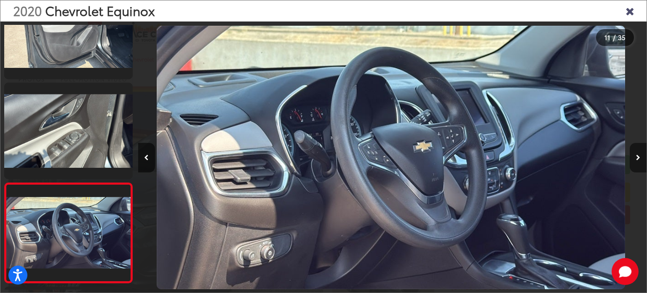
scroll to position [940, 0]
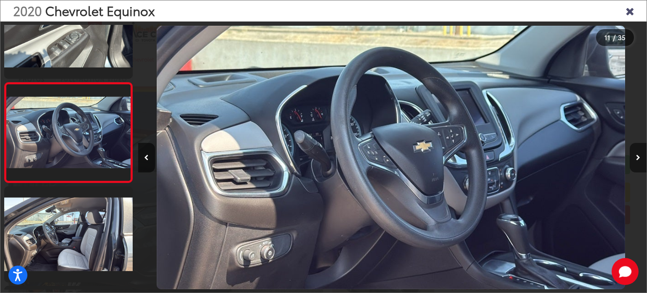
click at [634, 153] on button "Next image" at bounding box center [638, 157] width 17 height 29
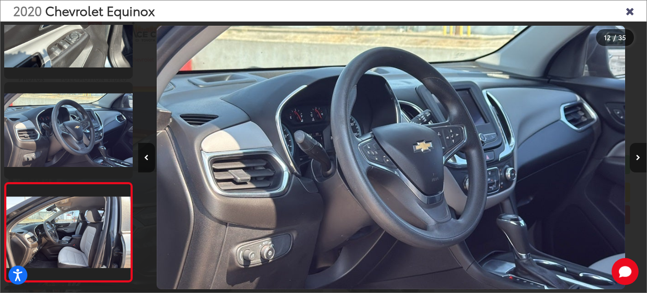
scroll to position [1040, 0]
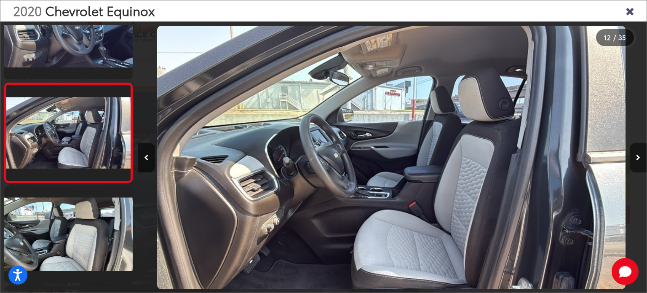
click at [634, 153] on button "Next image" at bounding box center [638, 157] width 17 height 29
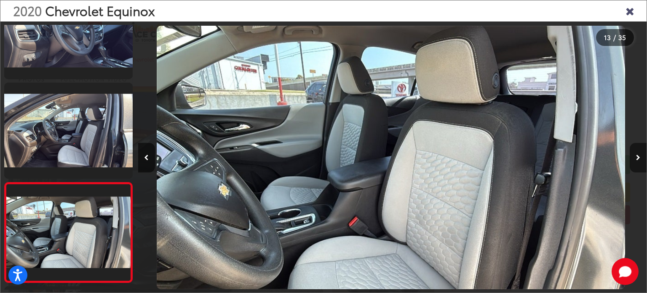
scroll to position [1140, 0]
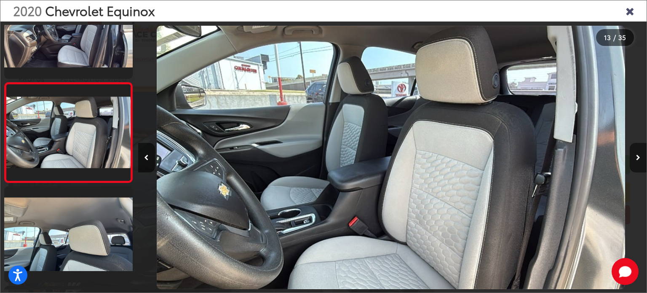
click at [634, 153] on button "Next image" at bounding box center [638, 157] width 17 height 29
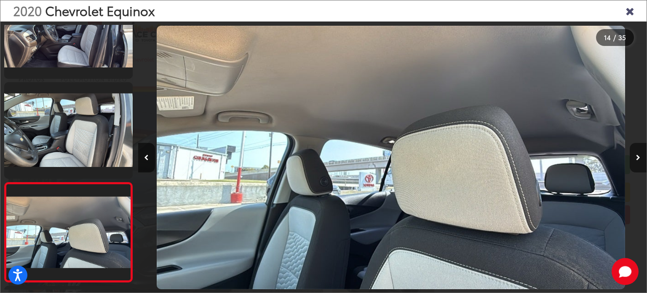
scroll to position [1239, 0]
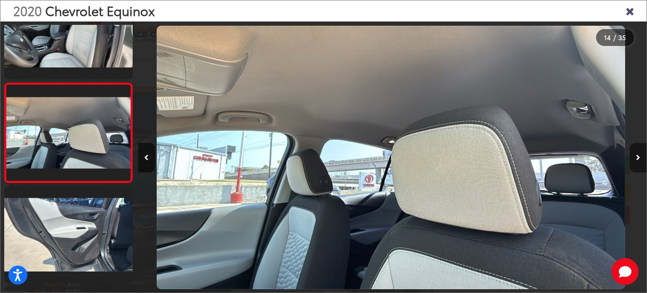
click at [634, 153] on button "Next image" at bounding box center [638, 157] width 17 height 29
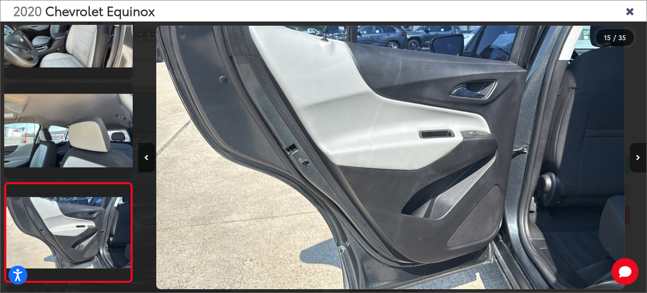
scroll to position [1338, 0]
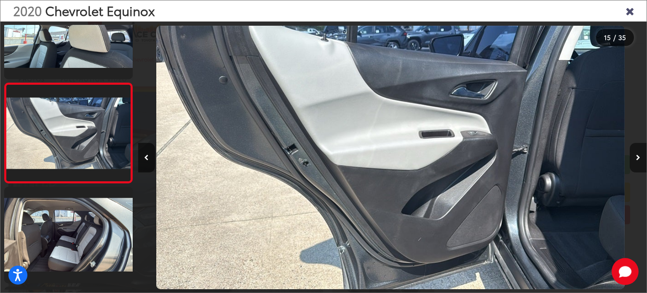
click at [634, 153] on button "Next image" at bounding box center [638, 157] width 17 height 29
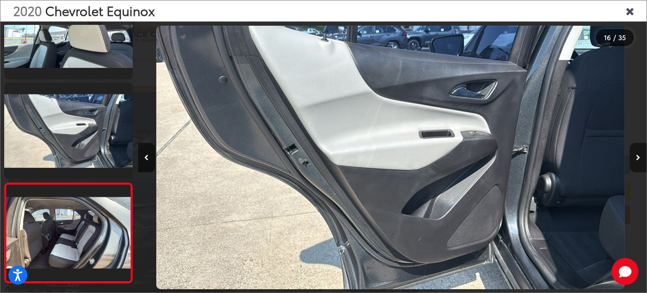
scroll to position [0, 0]
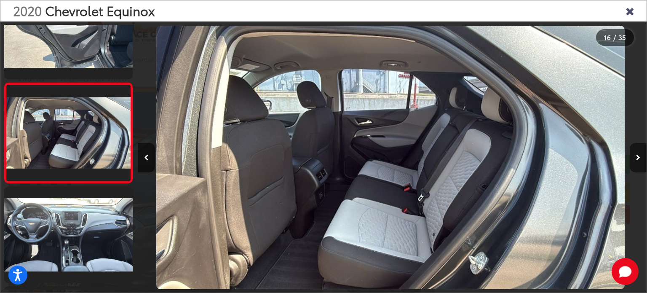
click at [634, 153] on button "Next image" at bounding box center [638, 157] width 17 height 29
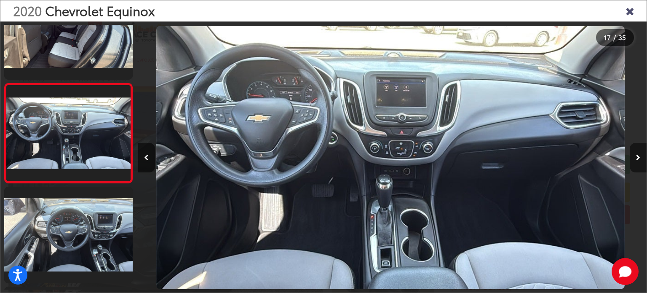
click at [634, 153] on button "Next image" at bounding box center [638, 157] width 17 height 29
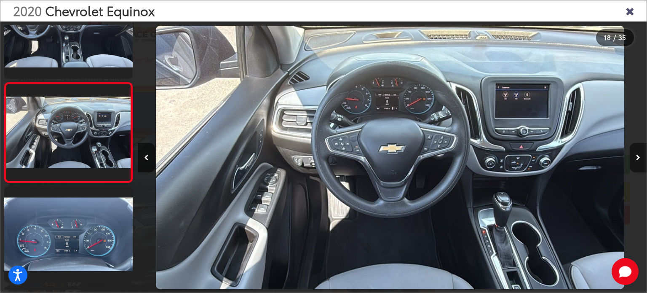
click at [634, 153] on button "Next image" at bounding box center [638, 157] width 17 height 29
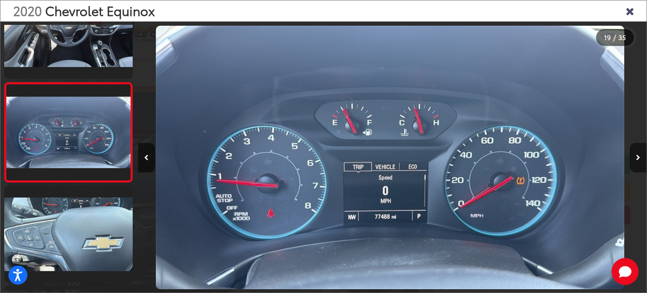
click at [634, 153] on button "Next image" at bounding box center [638, 157] width 17 height 29
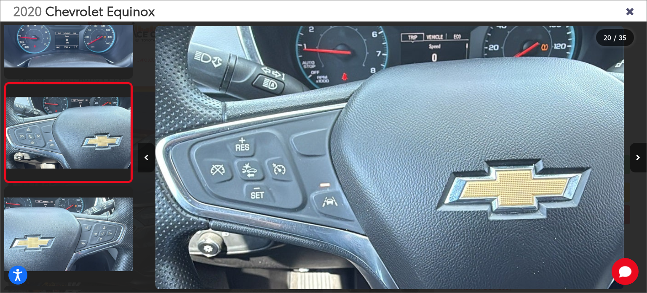
click at [144, 159] on icon "Previous image" at bounding box center [146, 158] width 5 height 6
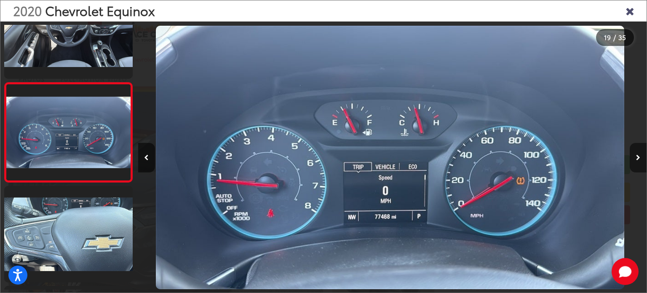
click at [636, 156] on button "Next image" at bounding box center [638, 157] width 17 height 29
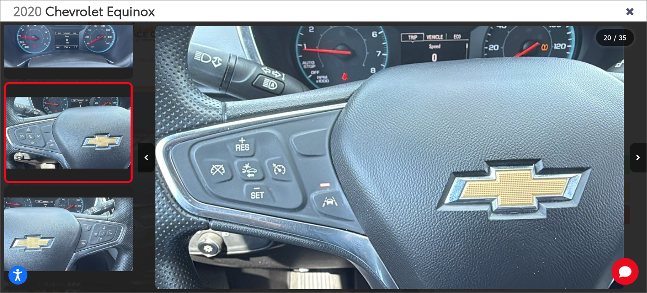
click at [636, 156] on button "Next image" at bounding box center [638, 157] width 17 height 29
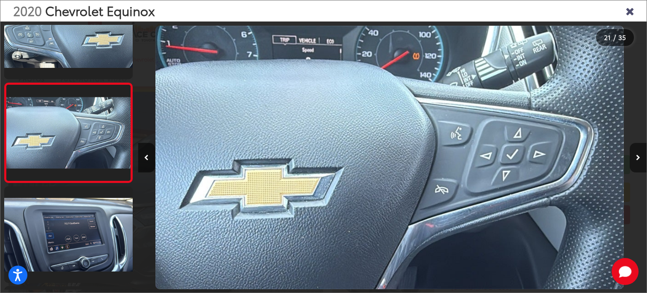
click at [636, 156] on button "Next image" at bounding box center [638, 157] width 17 height 29
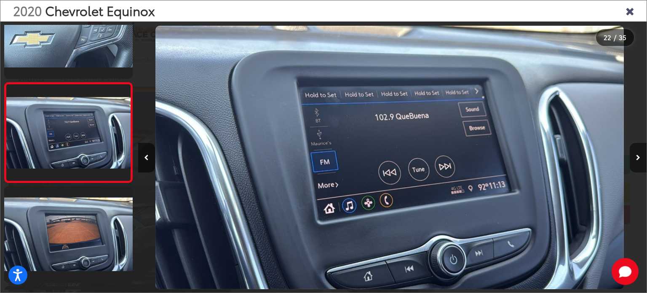
click at [636, 156] on button "Next image" at bounding box center [638, 157] width 17 height 29
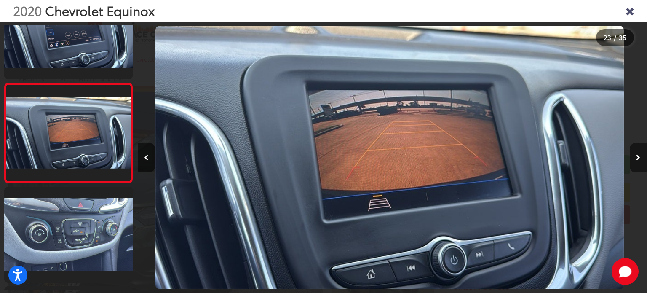
click at [636, 156] on button "Next image" at bounding box center [638, 157] width 17 height 29
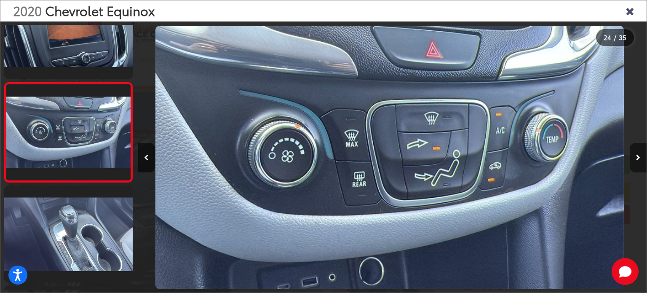
click at [636, 156] on button "Next image" at bounding box center [638, 157] width 17 height 29
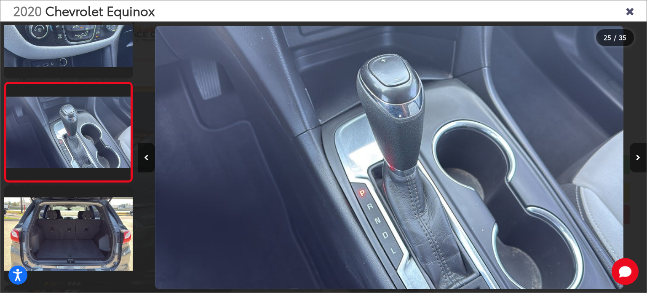
click at [636, 156] on button "Next image" at bounding box center [638, 157] width 17 height 29
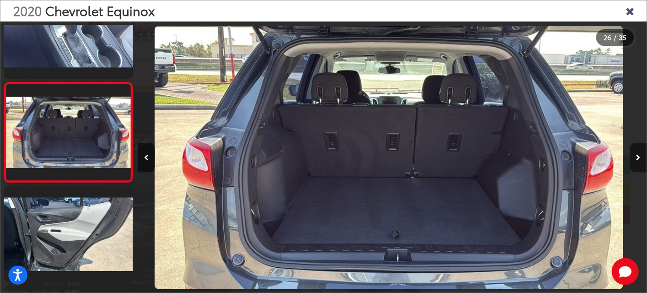
click at [636, 156] on button "Next image" at bounding box center [638, 157] width 17 height 29
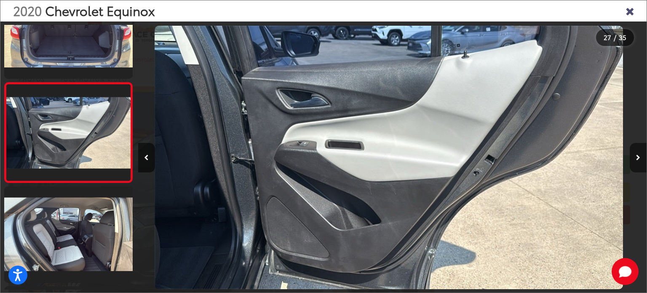
click at [636, 156] on button "Next image" at bounding box center [638, 157] width 17 height 29
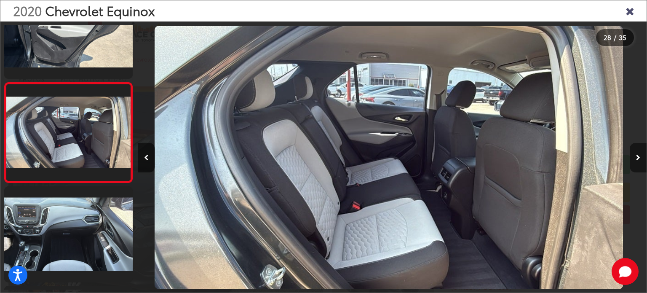
click at [636, 156] on button "Next image" at bounding box center [638, 157] width 17 height 29
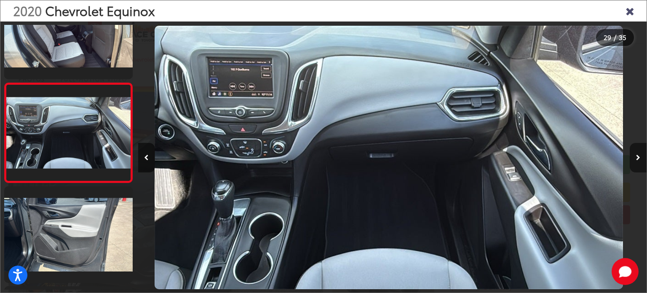
click at [636, 156] on button "Next image" at bounding box center [638, 157] width 17 height 29
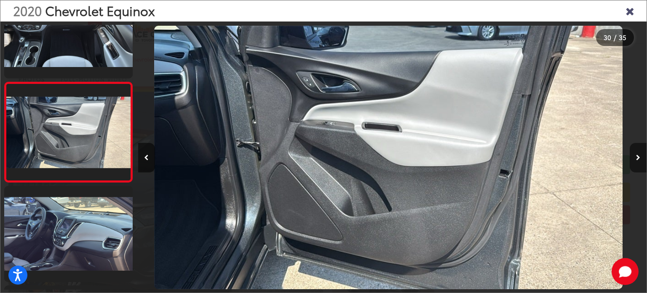
click at [636, 156] on button "Next image" at bounding box center [638, 157] width 17 height 29
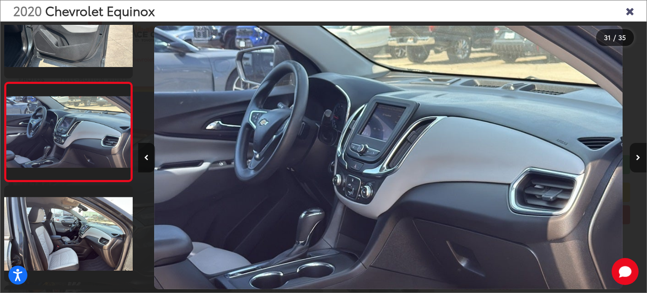
click at [636, 156] on button "Next image" at bounding box center [638, 157] width 17 height 29
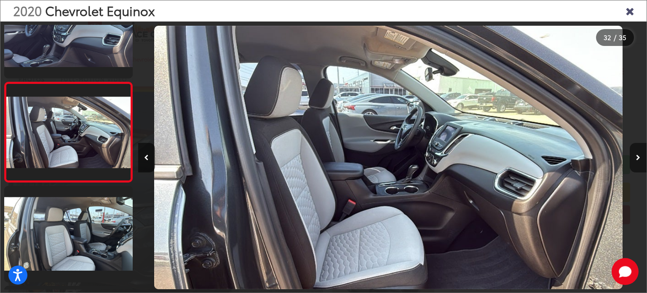
click at [636, 156] on button "Next image" at bounding box center [638, 157] width 17 height 29
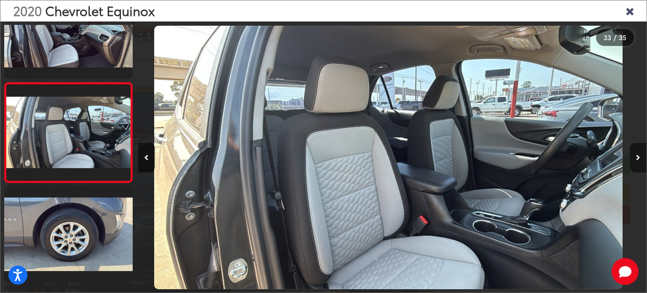
click at [636, 156] on button "Next image" at bounding box center [638, 157] width 17 height 29
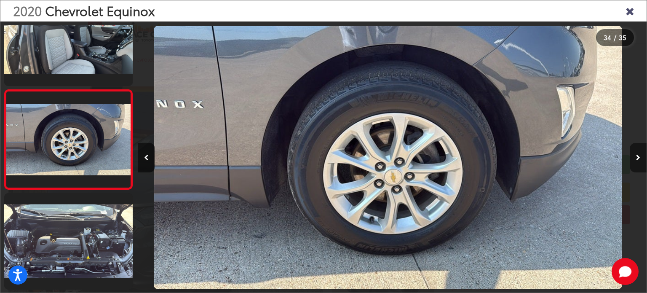
click at [636, 156] on button "Next image" at bounding box center [638, 157] width 17 height 29
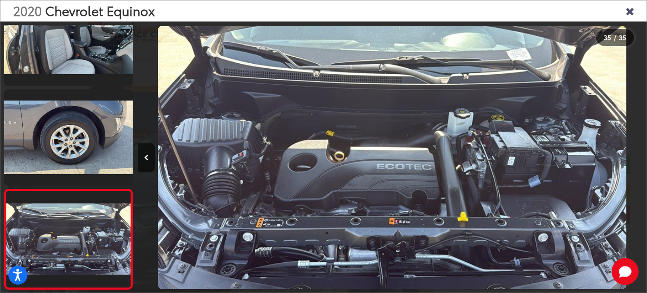
click at [636, 156] on div at bounding box center [583, 157] width 127 height 272
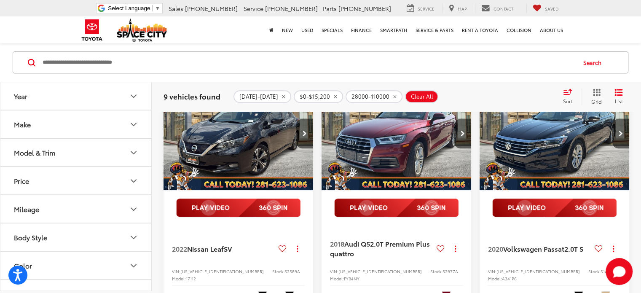
scroll to position [577, 0]
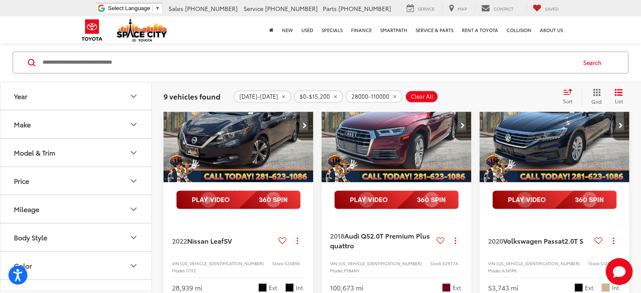
click at [249, 167] on img "2022 Nissan Leaf SV 0" at bounding box center [238, 126] width 151 height 113
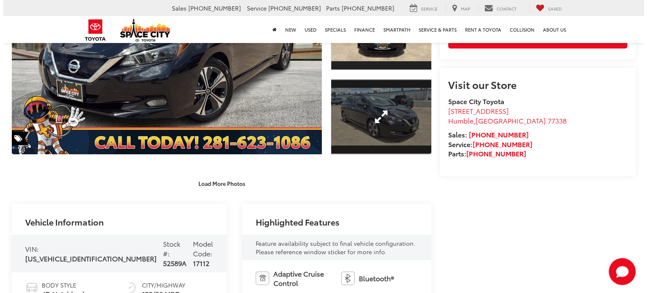
scroll to position [56, 0]
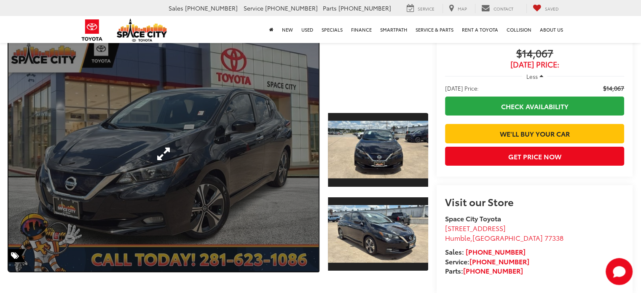
click at [193, 119] on link "Expand Photo 0" at bounding box center [163, 153] width 310 height 235
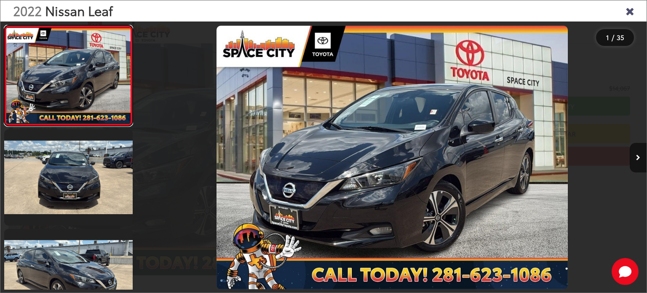
scroll to position [0, 0]
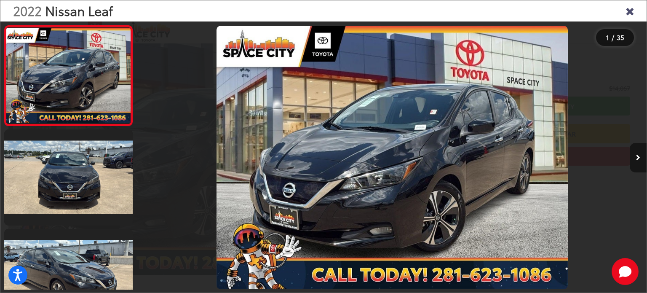
click at [641, 153] on button "Next image" at bounding box center [638, 157] width 17 height 29
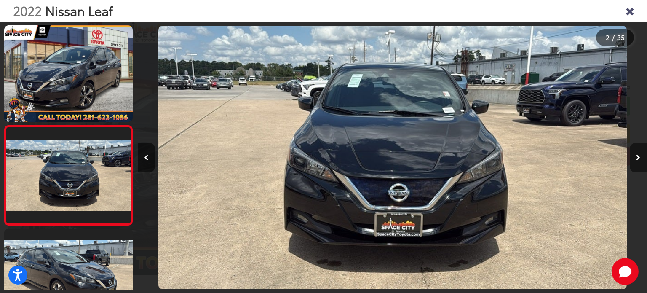
scroll to position [42, 0]
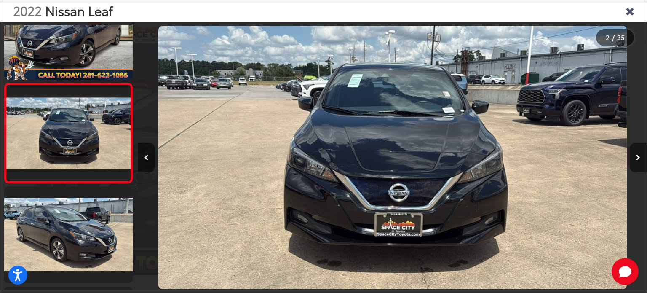
click at [641, 153] on button "Next image" at bounding box center [638, 157] width 17 height 29
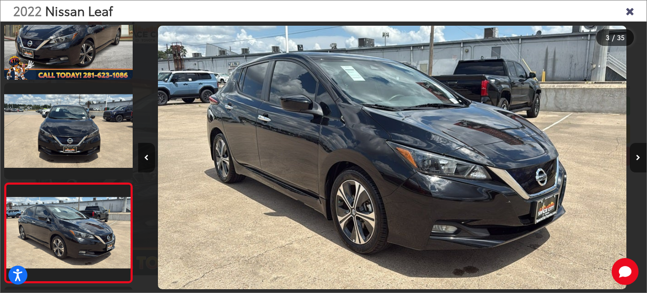
scroll to position [142, 0]
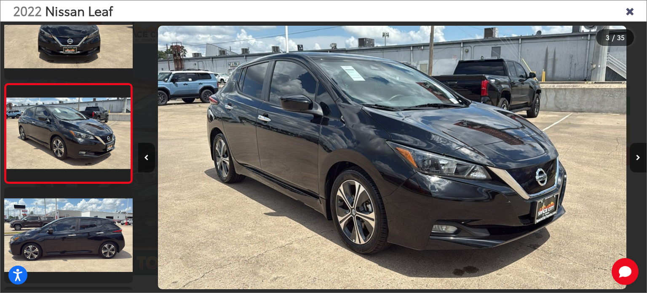
click at [641, 153] on button "Next image" at bounding box center [638, 157] width 17 height 29
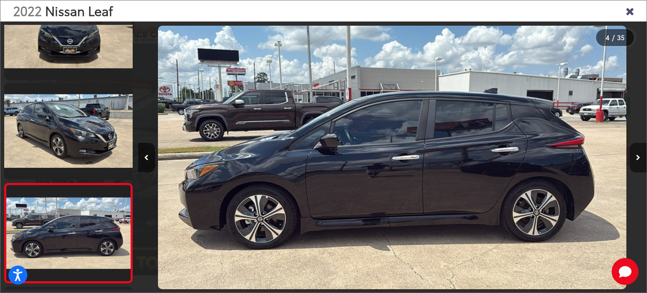
scroll to position [241, 0]
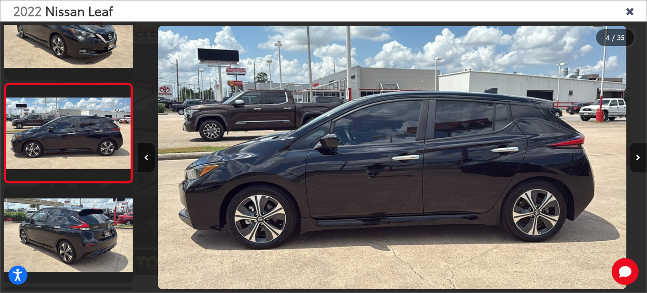
click at [641, 153] on button "Next image" at bounding box center [638, 157] width 17 height 29
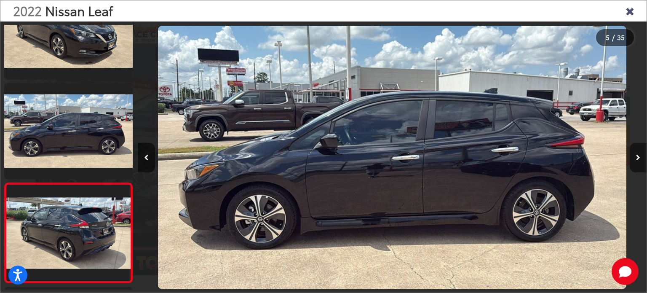
scroll to position [342, 0]
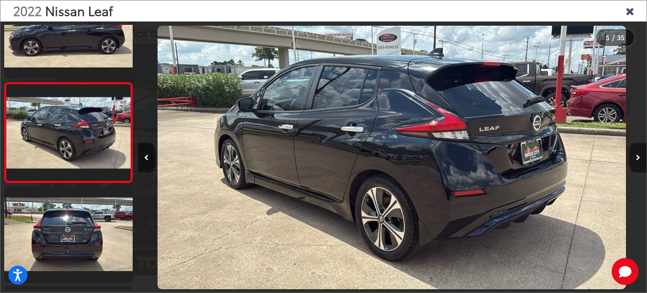
click at [641, 153] on button "Next image" at bounding box center [638, 157] width 17 height 29
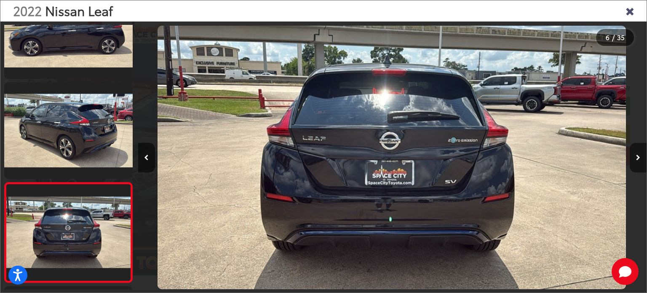
scroll to position [441, 0]
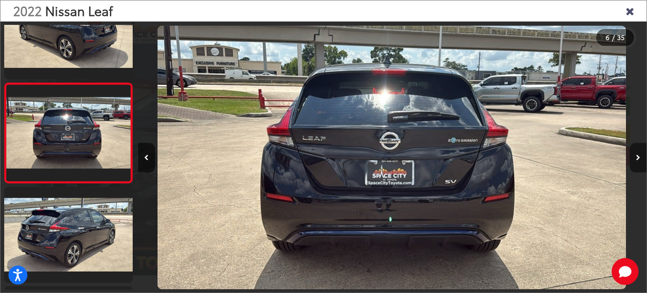
click at [641, 153] on button "Next image" at bounding box center [638, 157] width 17 height 29
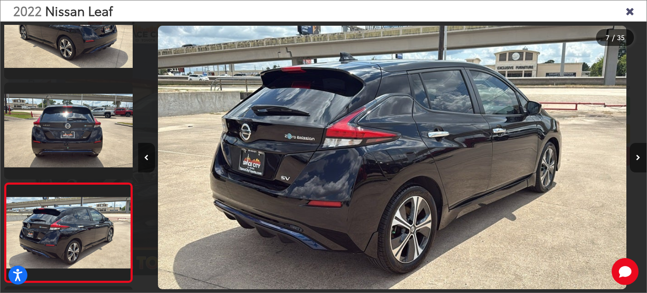
scroll to position [541, 0]
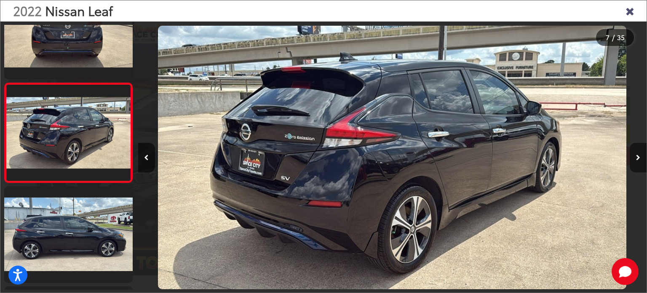
click at [641, 153] on button "Next image" at bounding box center [638, 157] width 17 height 29
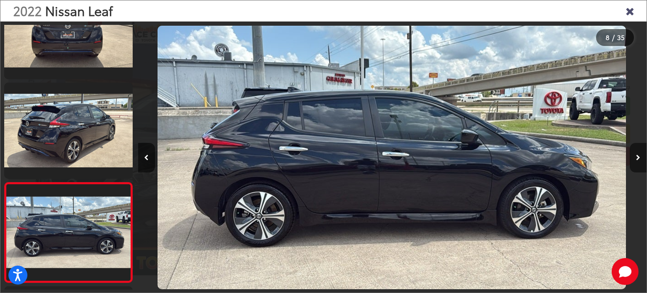
scroll to position [641, 0]
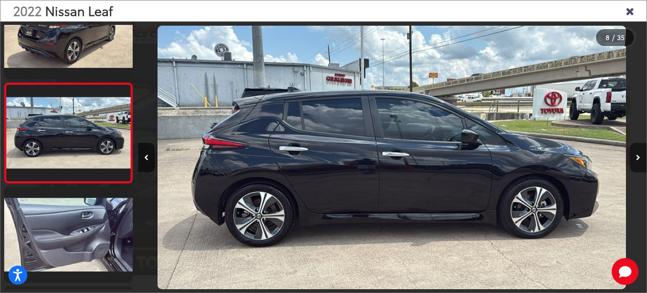
click at [641, 153] on button "Next image" at bounding box center [638, 157] width 17 height 29
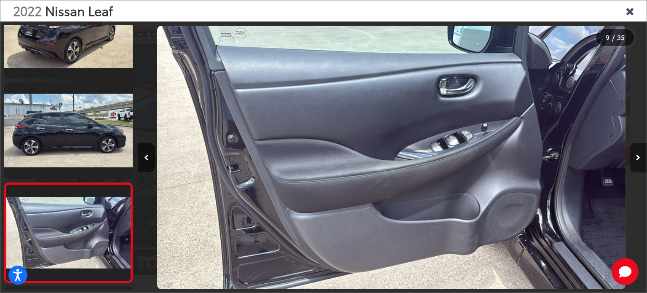
scroll to position [740, 0]
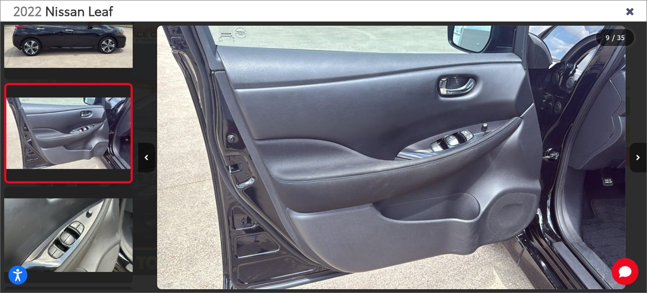
click at [641, 153] on button "Next image" at bounding box center [638, 157] width 17 height 29
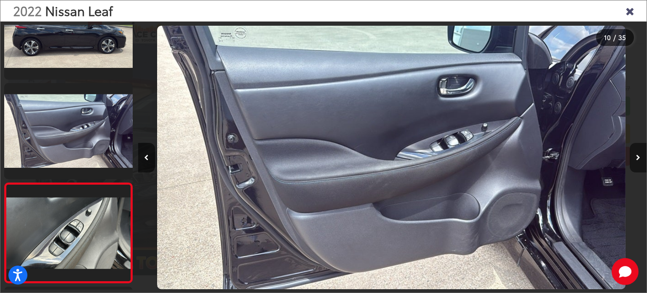
scroll to position [840, 0]
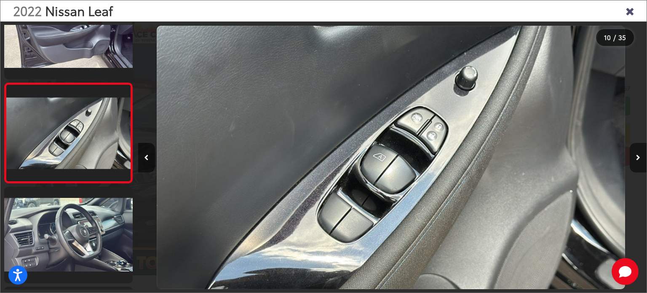
click at [641, 153] on button "Next image" at bounding box center [638, 157] width 17 height 29
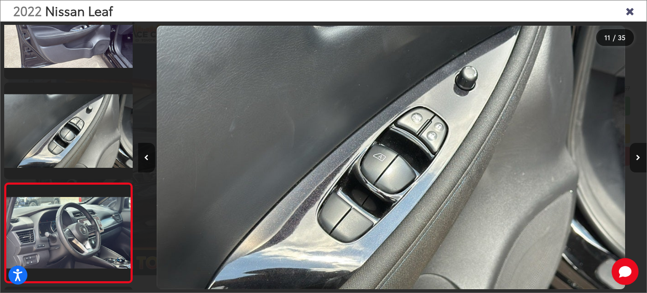
scroll to position [940, 0]
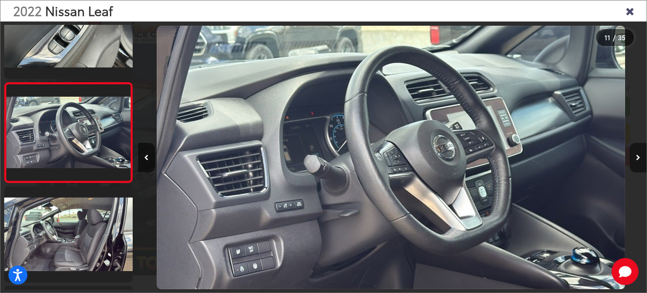
click at [641, 153] on button "Next image" at bounding box center [638, 157] width 17 height 29
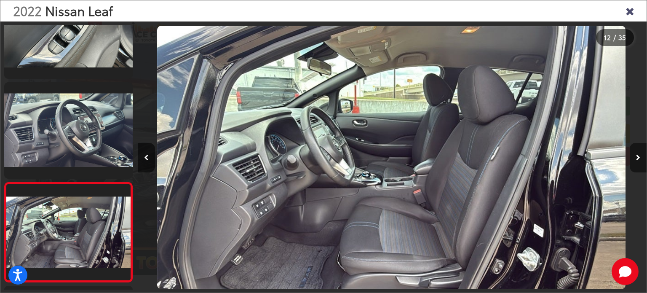
scroll to position [1040, 0]
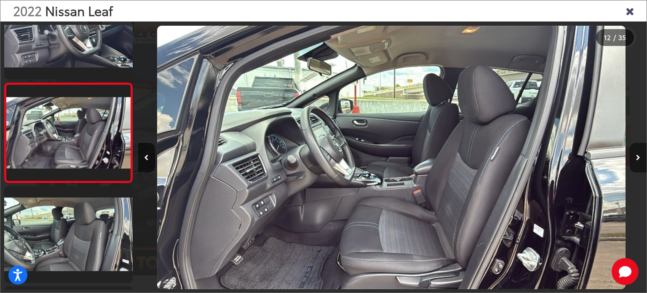
click at [641, 153] on button "Next image" at bounding box center [638, 157] width 17 height 29
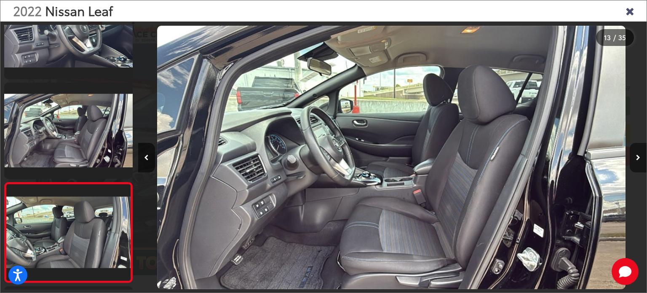
scroll to position [1140, 0]
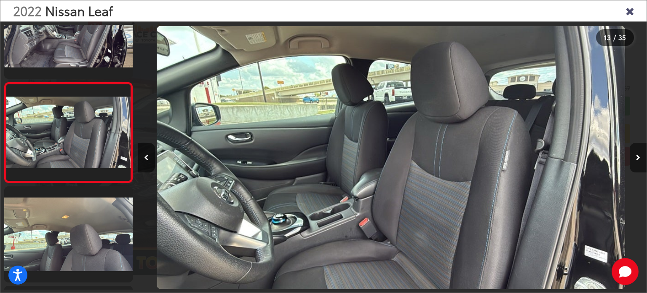
click at [641, 153] on button "Next image" at bounding box center [638, 157] width 17 height 29
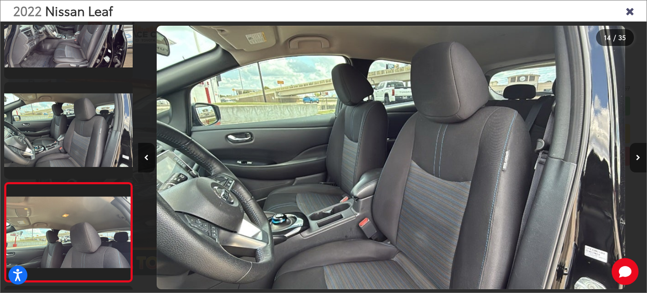
scroll to position [1239, 0]
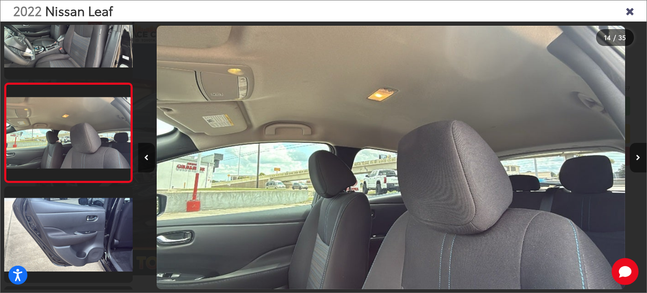
click at [641, 153] on button "Next image" at bounding box center [638, 157] width 17 height 29
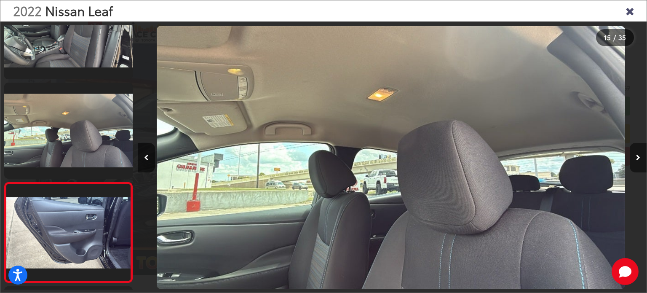
scroll to position [0, 0]
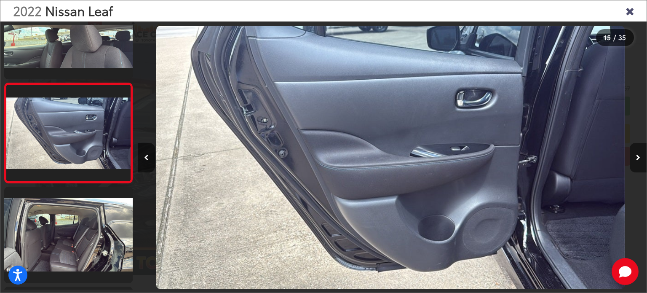
click at [641, 153] on button "Next image" at bounding box center [638, 157] width 17 height 29
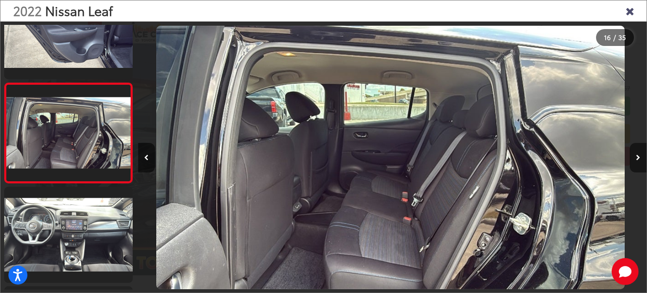
click at [641, 153] on button "Next image" at bounding box center [638, 157] width 17 height 29
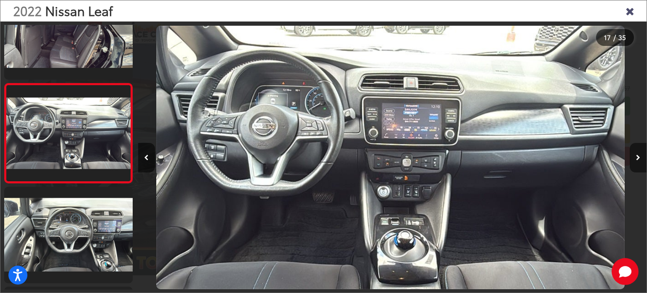
click at [641, 153] on button "Next image" at bounding box center [638, 157] width 17 height 29
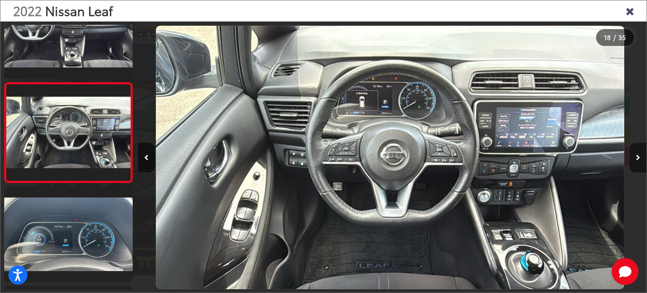
click at [641, 153] on button "Next image" at bounding box center [638, 157] width 17 height 29
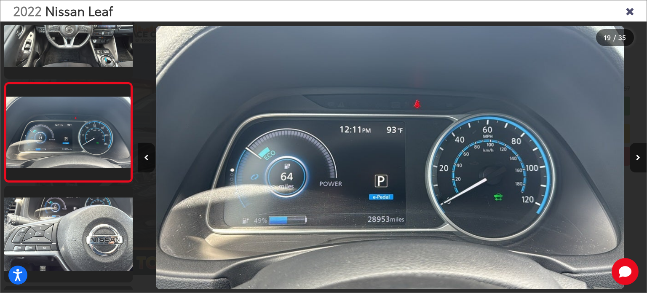
click at [641, 153] on button "Next image" at bounding box center [638, 157] width 17 height 29
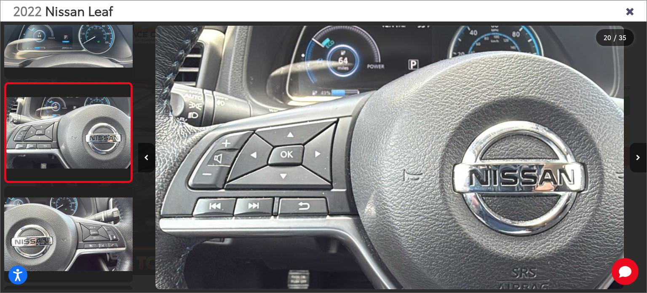
click at [641, 153] on button "Next image" at bounding box center [638, 157] width 17 height 29
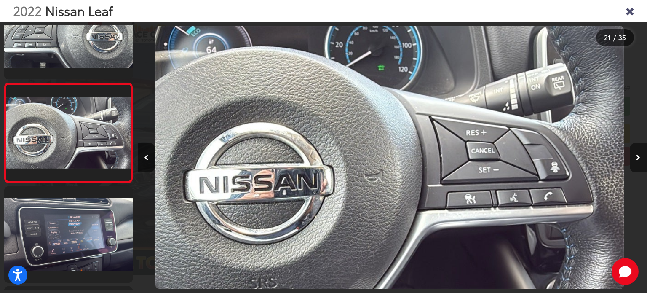
click at [641, 153] on button "Next image" at bounding box center [638, 157] width 17 height 29
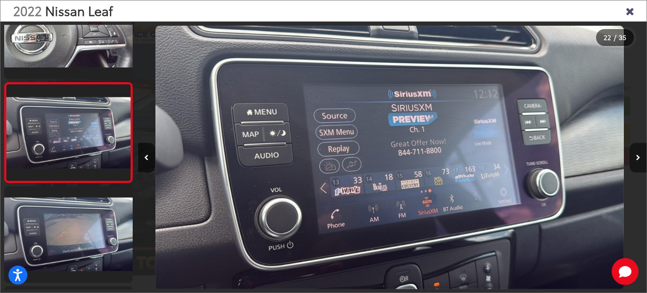
click at [641, 153] on button "Next image" at bounding box center [638, 157] width 17 height 29
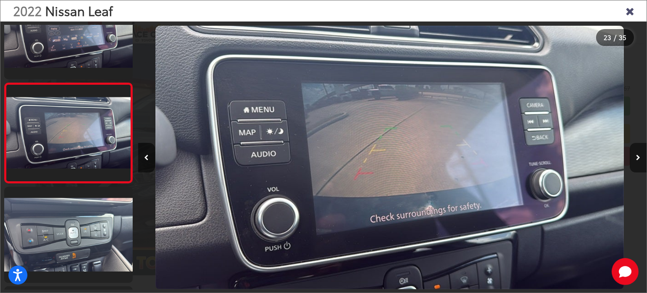
click at [641, 153] on button "Next image" at bounding box center [638, 157] width 17 height 29
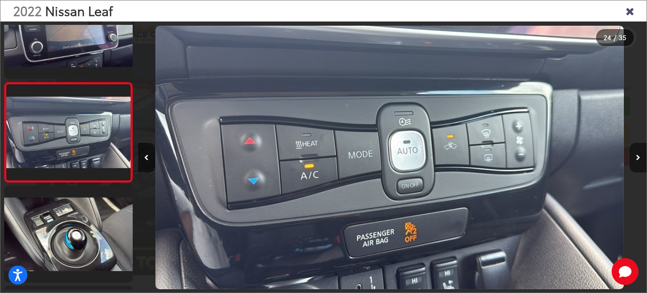
click at [641, 153] on button "Next image" at bounding box center [638, 157] width 17 height 29
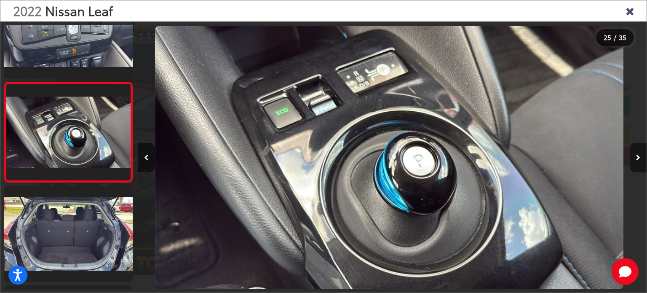
click at [641, 153] on button "Next image" at bounding box center [638, 157] width 17 height 29
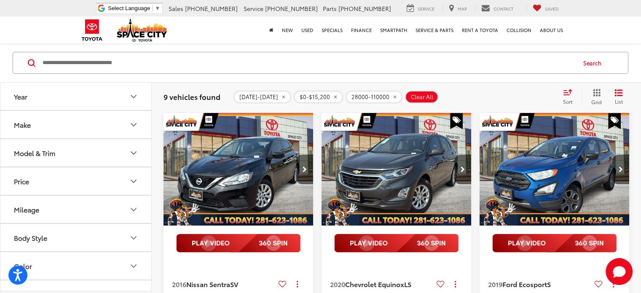
click at [123, 185] on button "Price" at bounding box center [76, 180] width 152 height 27
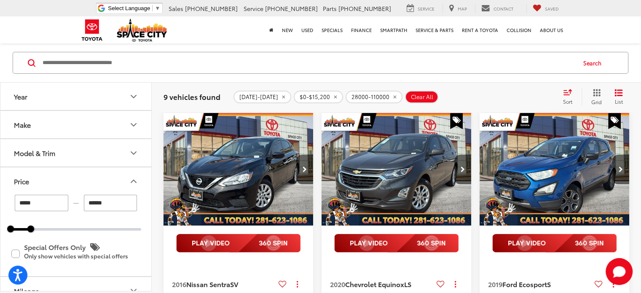
scroll to position [577, 0]
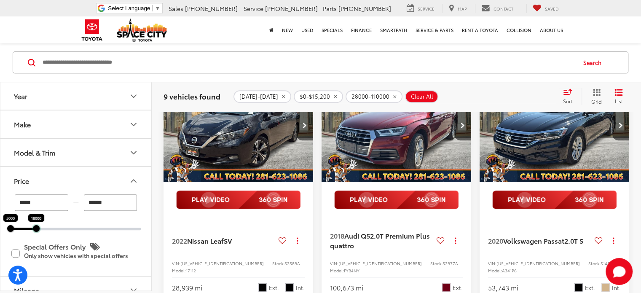
drag, startPoint x: 32, startPoint y: 229, endPoint x: 37, endPoint y: 230, distance: 5.6
click at [37, 230] on div at bounding box center [36, 228] width 7 height 7
type input "******"
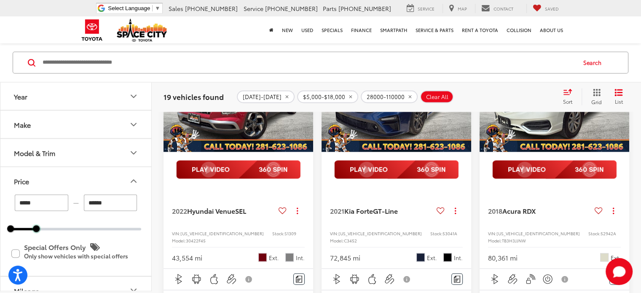
scroll to position [1533, 0]
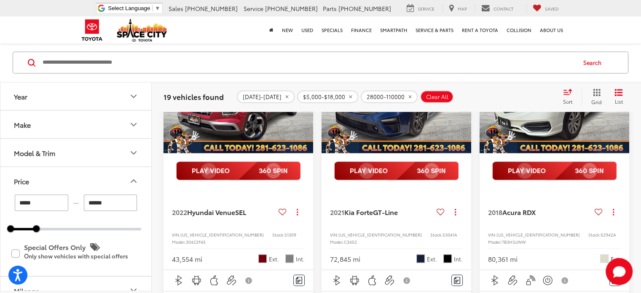
click at [225, 154] on img "2022 Hyundai Venue SEL 0" at bounding box center [238, 96] width 151 height 113
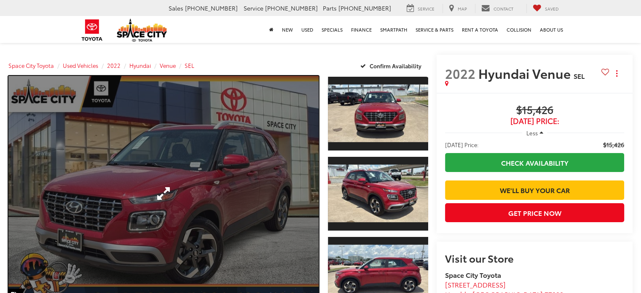
click at [213, 180] on link "Expand Photo 0" at bounding box center [163, 193] width 310 height 235
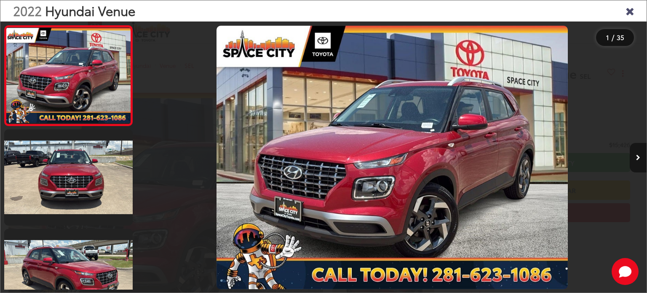
click at [639, 153] on button "Next image" at bounding box center [638, 157] width 17 height 29
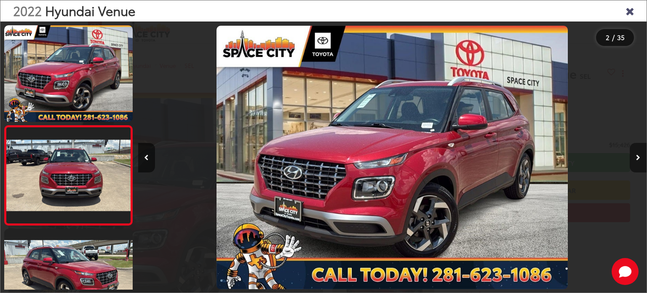
scroll to position [42, 0]
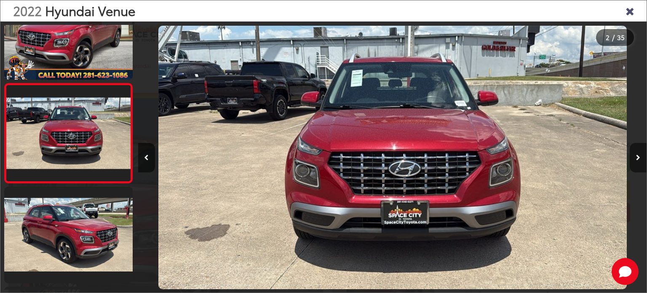
click at [639, 153] on button "Next image" at bounding box center [638, 157] width 17 height 29
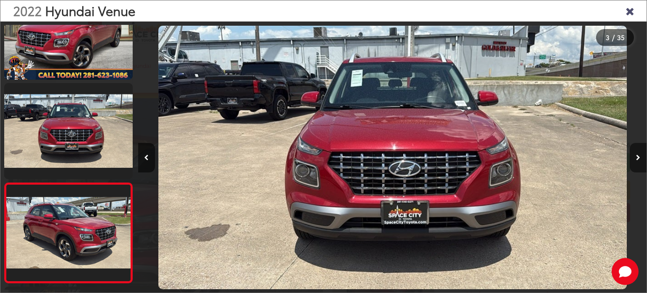
scroll to position [0, 1018]
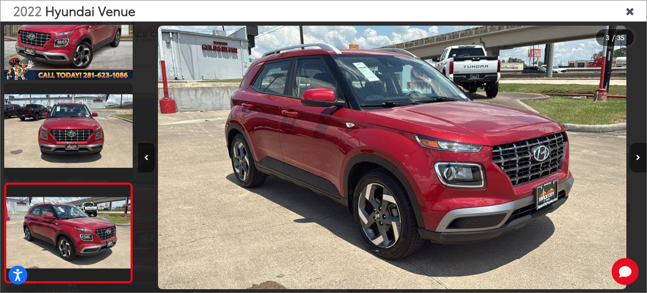
click at [639, 153] on button "Next image" at bounding box center [638, 157] width 17 height 29
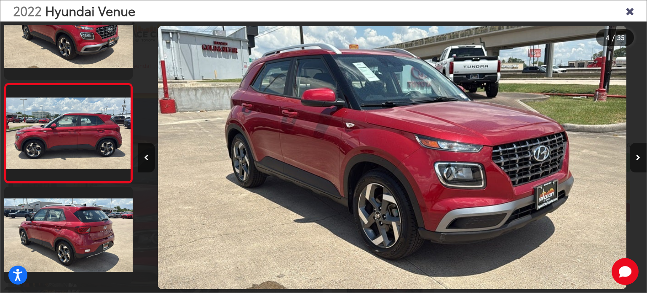
scroll to position [241, 0]
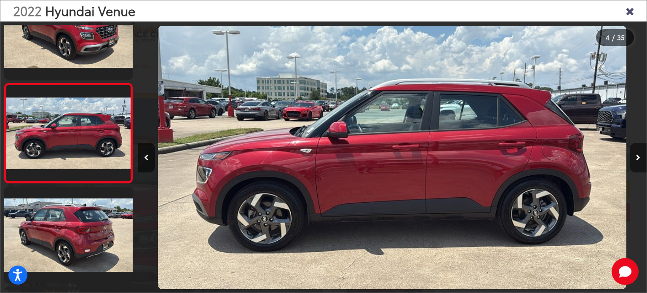
click at [639, 153] on button "Next image" at bounding box center [638, 157] width 17 height 29
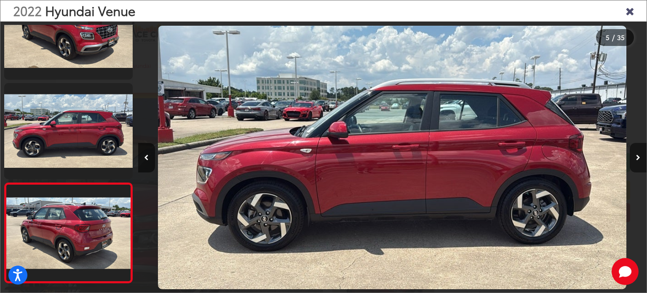
scroll to position [342, 0]
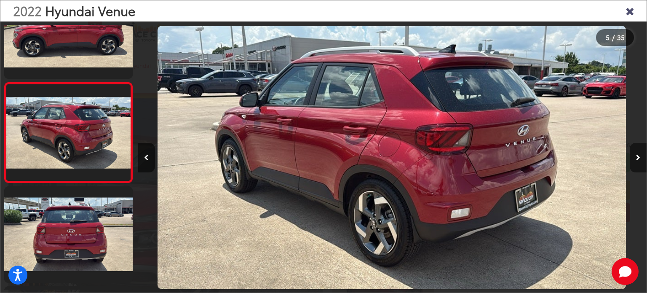
click at [639, 153] on button "Next image" at bounding box center [638, 157] width 17 height 29
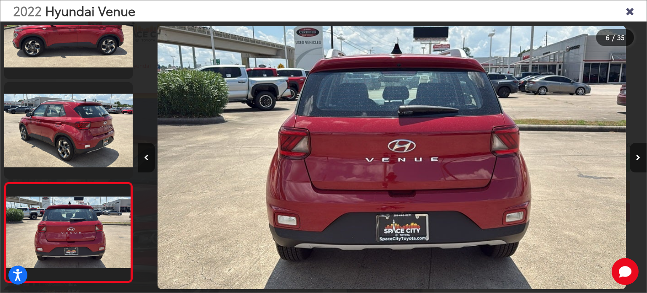
scroll to position [441, 0]
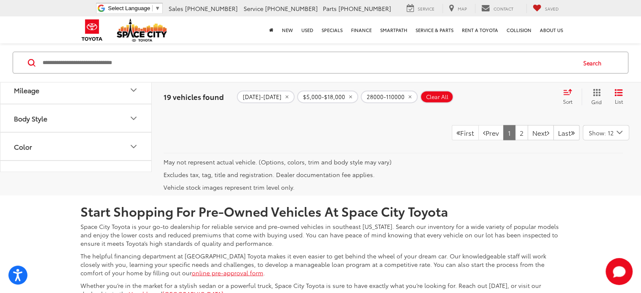
scroll to position [1922, 0]
click at [515, 141] on link "2" at bounding box center [521, 133] width 13 height 15
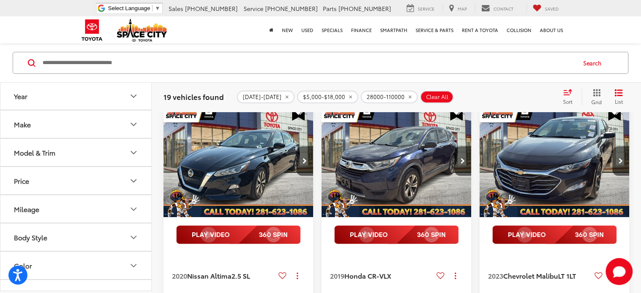
scroll to position [71, 0]
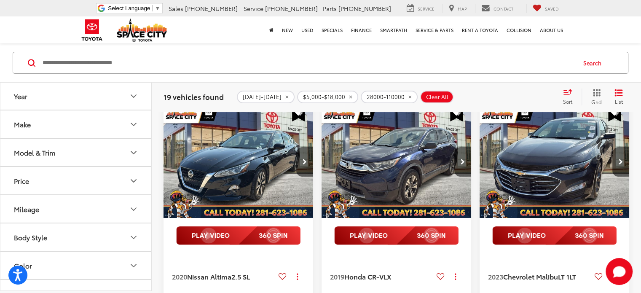
click at [561, 129] on img "2023 Chevrolet Malibu LT 1LT 0" at bounding box center [554, 161] width 151 height 113
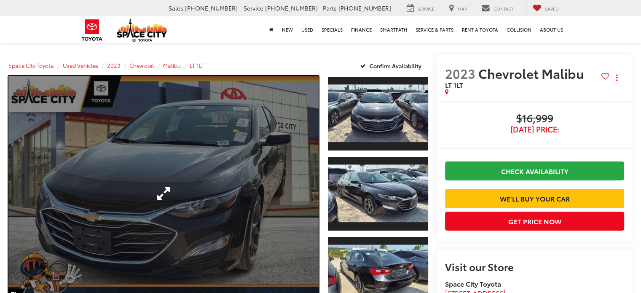
click at [293, 207] on link "Expand Photo 0" at bounding box center [163, 193] width 310 height 235
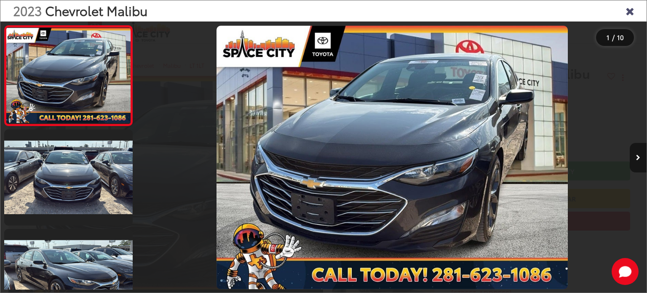
click at [639, 155] on icon "Next image" at bounding box center [638, 158] width 4 height 6
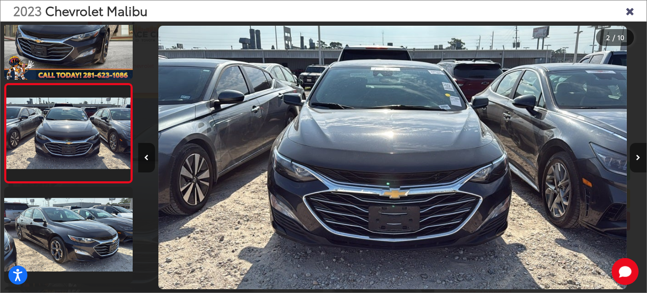
click at [639, 155] on icon "Next image" at bounding box center [638, 158] width 4 height 6
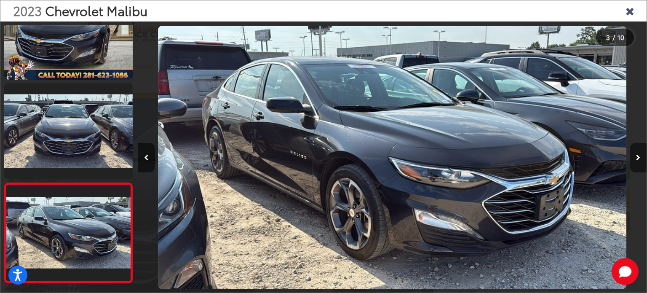
scroll to position [142, 0]
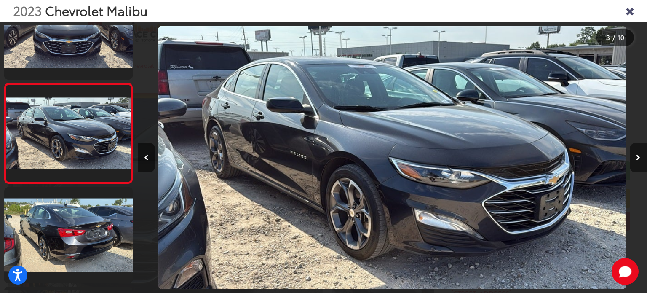
click at [639, 155] on icon "Next image" at bounding box center [638, 158] width 4 height 6
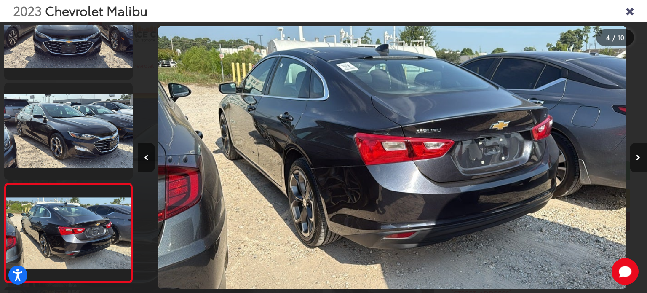
scroll to position [241, 0]
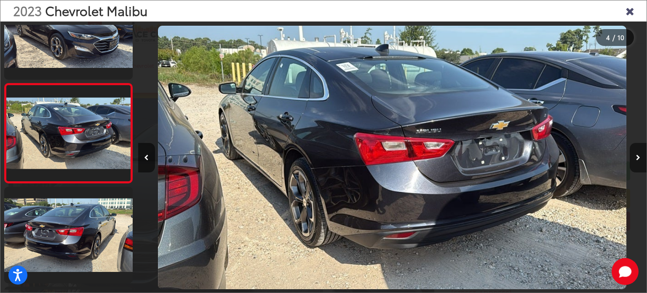
click at [639, 155] on icon "Next image" at bounding box center [638, 158] width 4 height 6
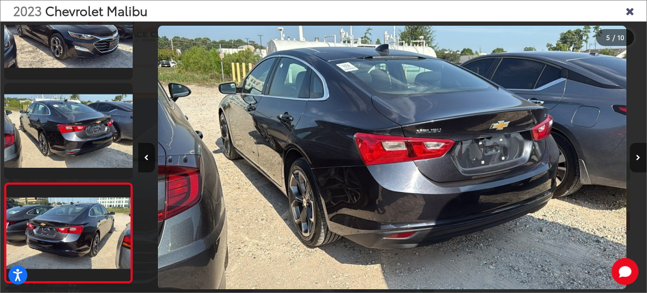
scroll to position [342, 0]
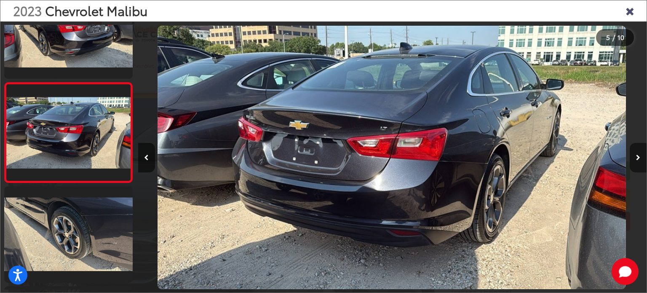
click at [639, 155] on icon "Next image" at bounding box center [638, 158] width 4 height 6
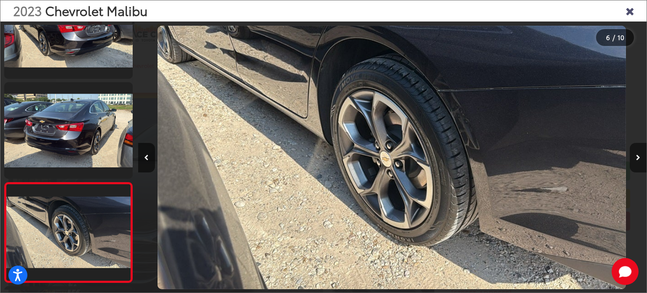
scroll to position [441, 0]
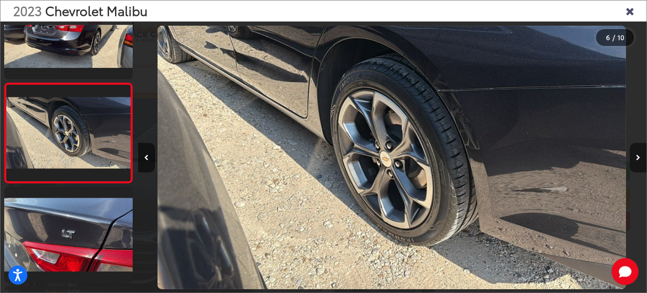
click at [639, 155] on icon "Next image" at bounding box center [638, 158] width 4 height 6
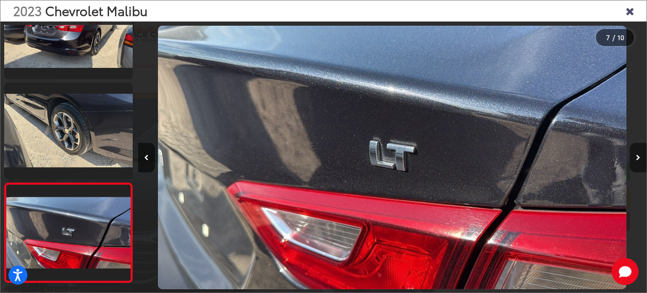
scroll to position [541, 0]
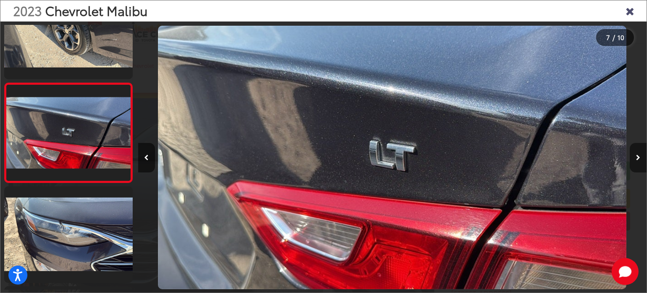
click at [639, 155] on icon "Next image" at bounding box center [638, 158] width 4 height 6
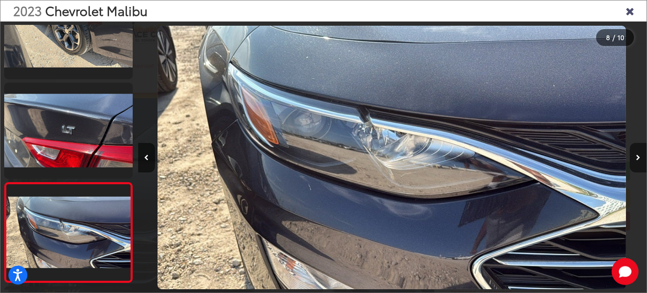
scroll to position [641, 0]
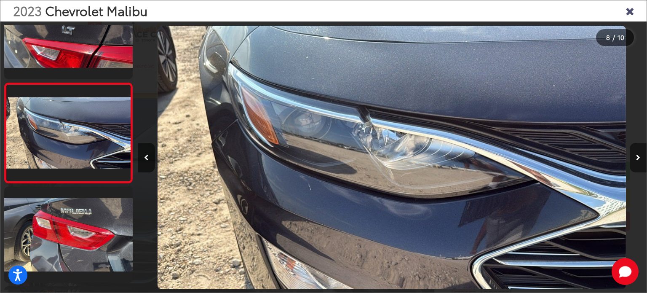
click at [639, 155] on icon "Next image" at bounding box center [638, 158] width 4 height 6
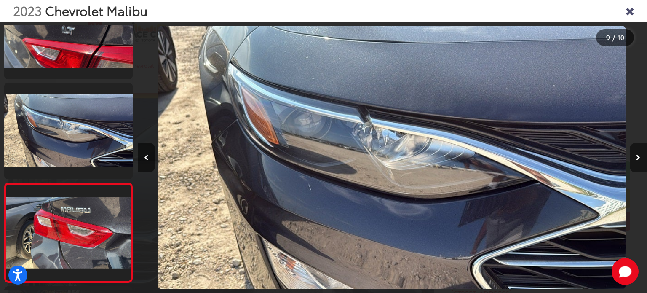
scroll to position [0, 4071]
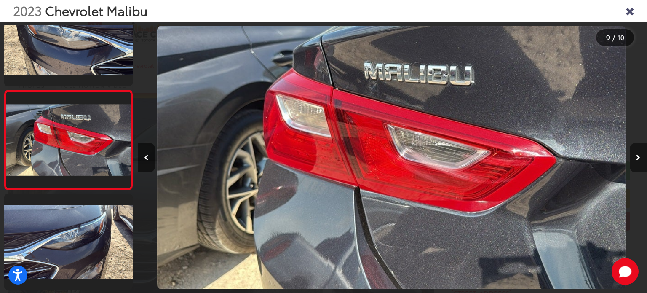
click at [639, 155] on icon "Next image" at bounding box center [638, 158] width 4 height 6
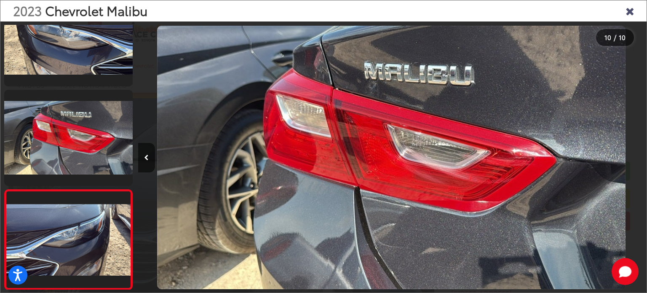
scroll to position [0, 4580]
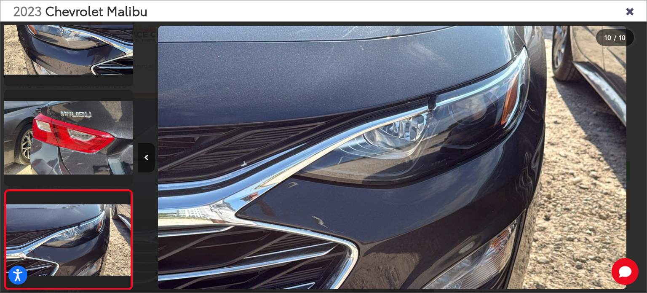
click at [639, 155] on div at bounding box center [583, 157] width 127 height 272
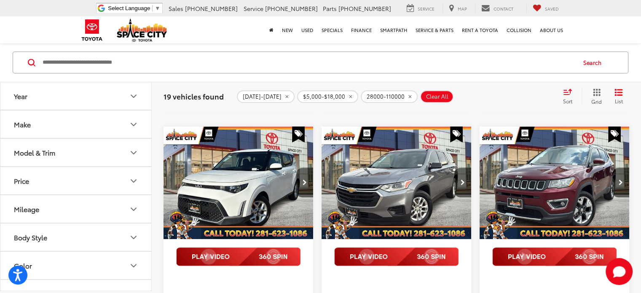
scroll to position [523, 0]
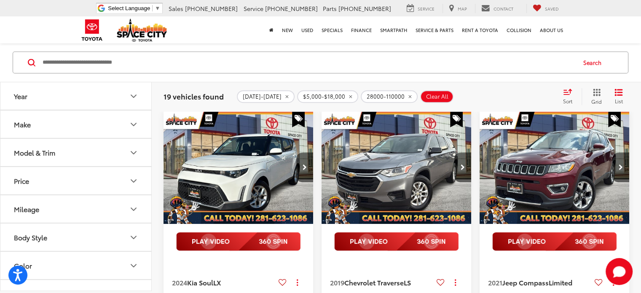
click at [595, 197] on img "2021 Jeep Compass Limited 0" at bounding box center [554, 167] width 151 height 113
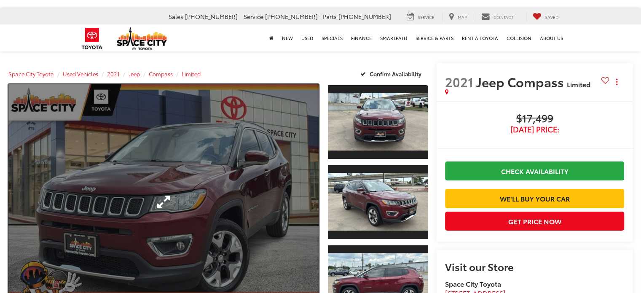
click at [248, 191] on link "Expand Photo 0" at bounding box center [163, 201] width 310 height 235
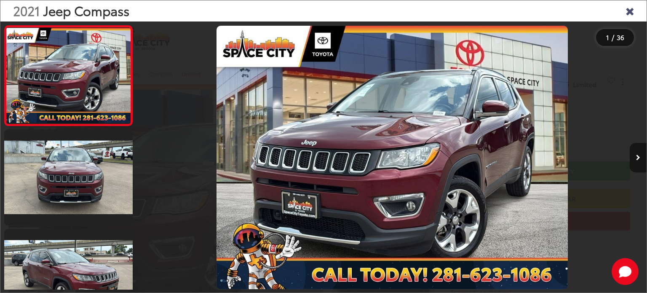
click at [638, 157] on icon "Next image" at bounding box center [638, 158] width 4 height 6
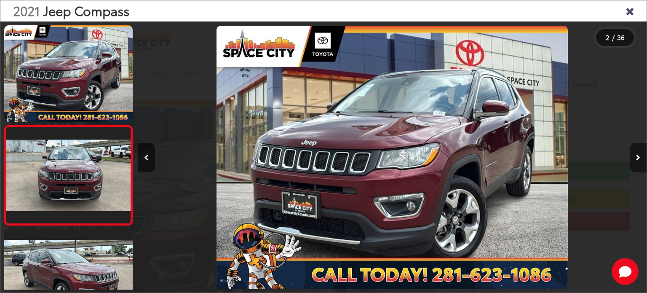
click at [638, 157] on icon "Next image" at bounding box center [638, 158] width 4 height 6
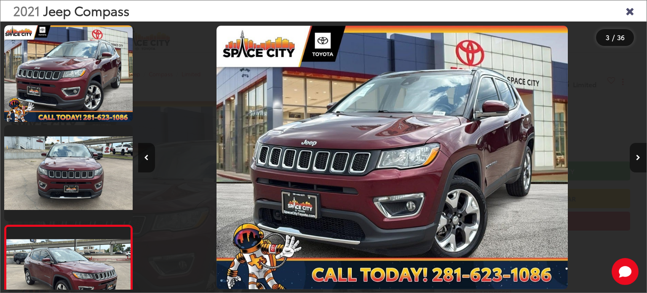
click at [638, 157] on icon "Next image" at bounding box center [638, 158] width 4 height 6
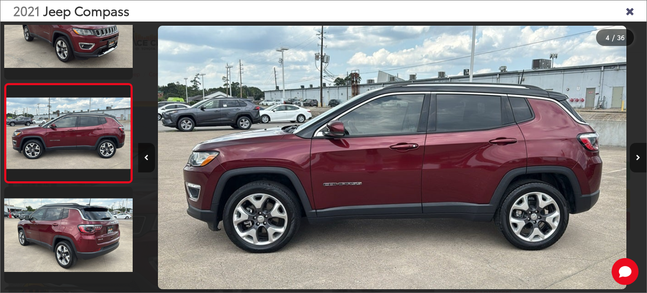
click at [638, 157] on icon "Next image" at bounding box center [638, 158] width 4 height 6
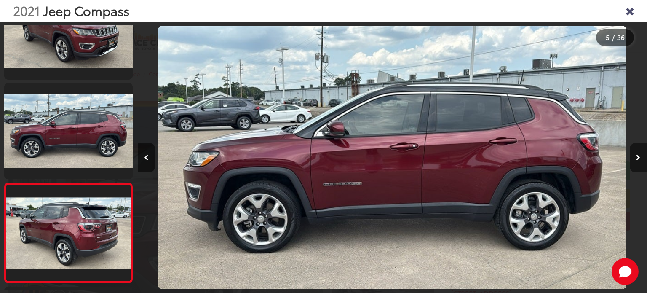
click at [638, 157] on icon "Next image" at bounding box center [638, 158] width 4 height 6
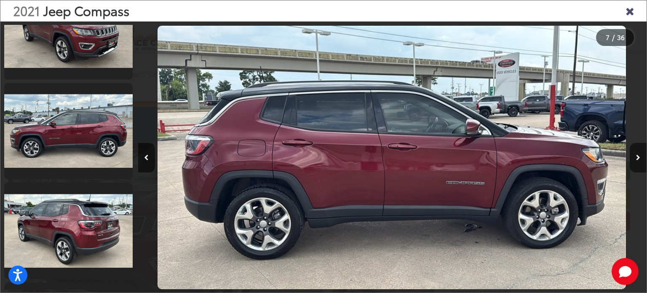
scroll to position [541, 0]
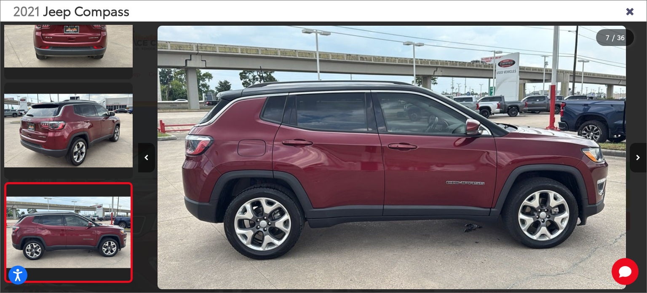
click at [638, 157] on icon "Next image" at bounding box center [638, 158] width 4 height 6
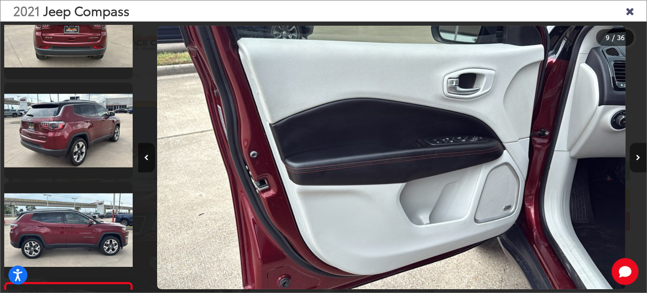
scroll to position [740, 0]
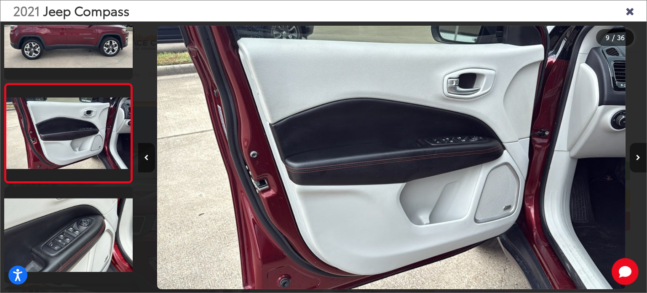
click at [638, 157] on icon "Next image" at bounding box center [638, 158] width 4 height 6
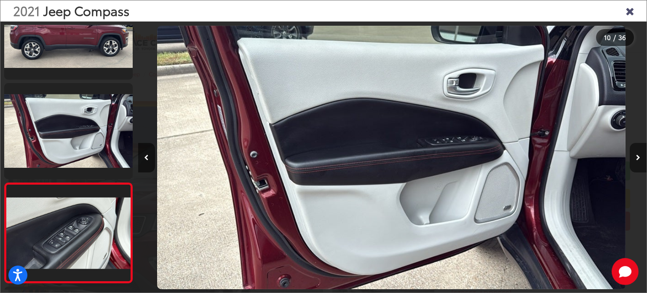
scroll to position [840, 0]
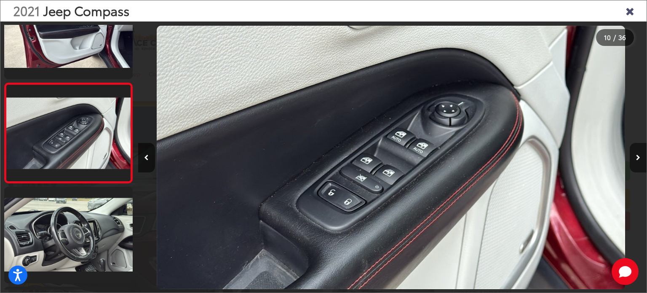
click at [638, 157] on icon "Next image" at bounding box center [638, 158] width 4 height 6
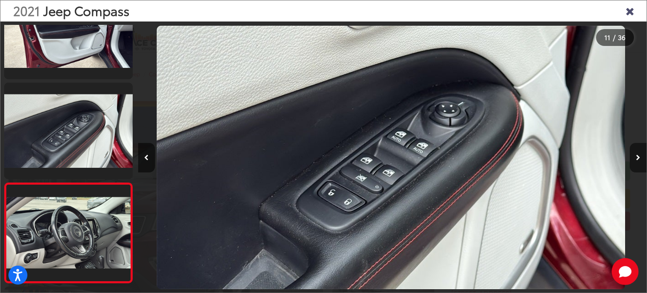
scroll to position [940, 0]
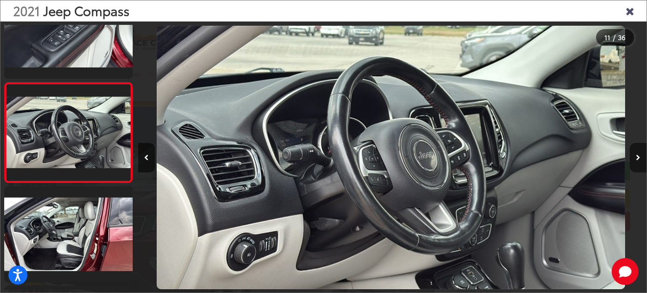
click at [638, 157] on icon "Next image" at bounding box center [638, 158] width 4 height 6
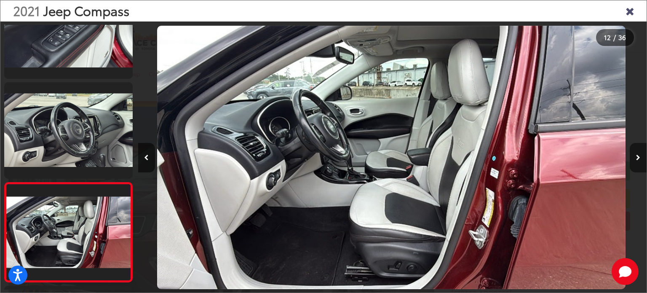
scroll to position [1040, 0]
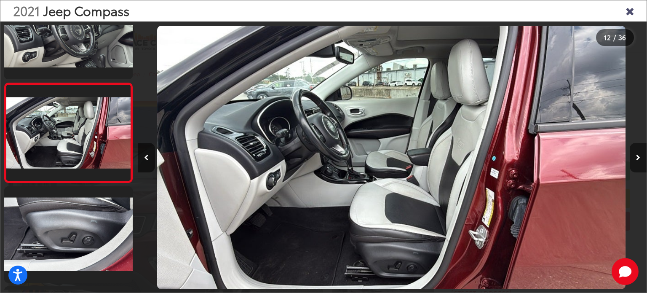
click at [638, 157] on icon "Next image" at bounding box center [638, 158] width 4 height 6
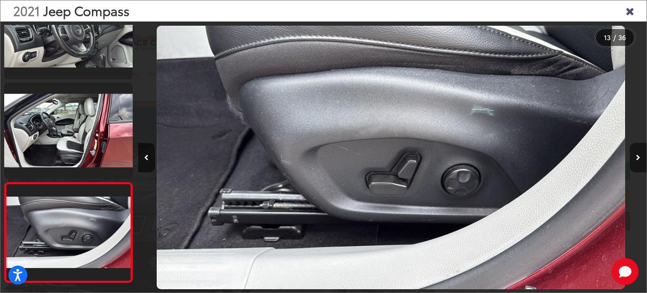
scroll to position [1140, 0]
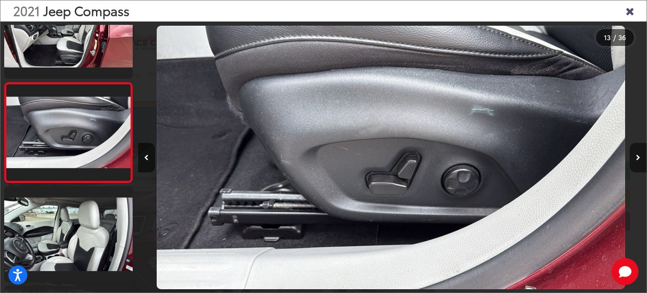
click at [638, 157] on icon "Next image" at bounding box center [638, 158] width 4 height 6
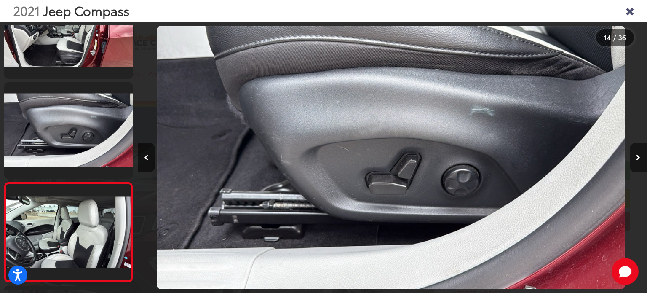
scroll to position [1239, 0]
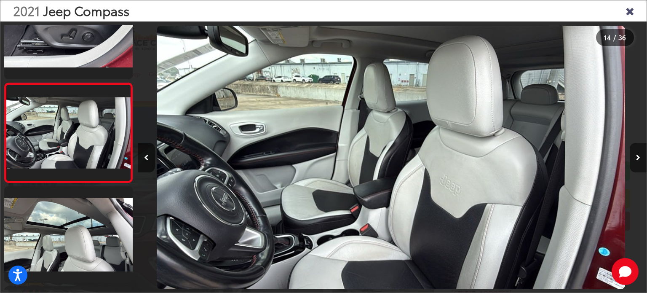
click at [638, 157] on icon "Next image" at bounding box center [638, 158] width 4 height 6
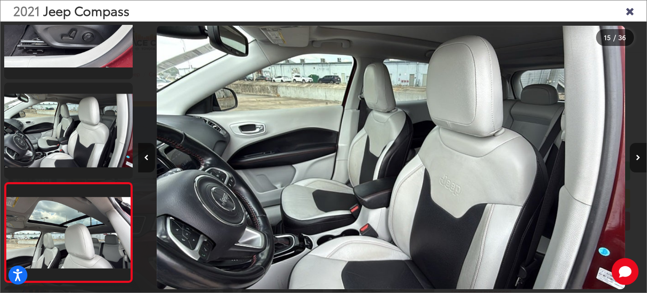
scroll to position [1338, 0]
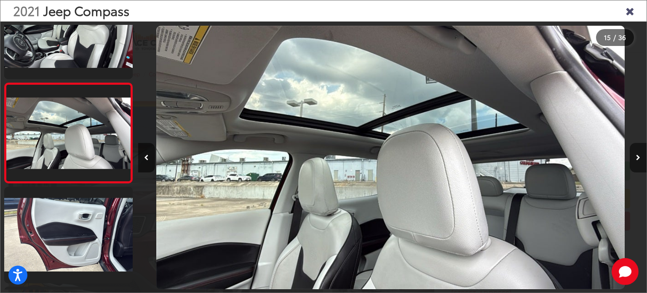
click at [638, 157] on icon "Next image" at bounding box center [638, 158] width 4 height 6
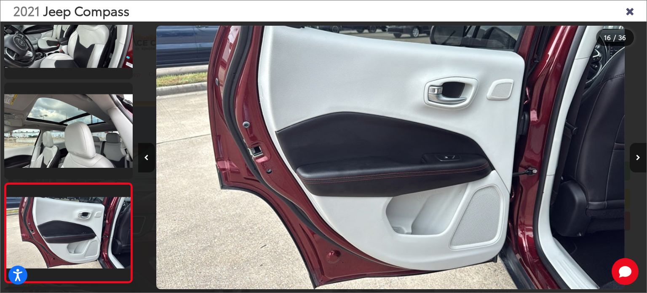
scroll to position [1438, 0]
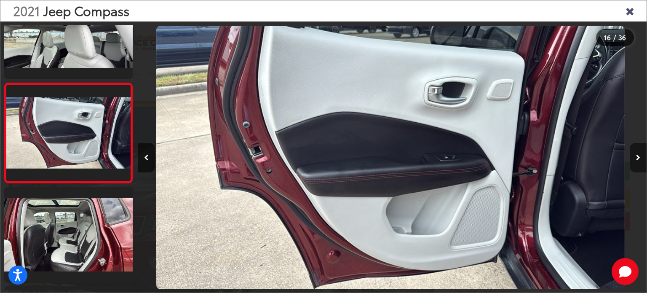
click at [638, 157] on icon "Next image" at bounding box center [638, 158] width 4 height 6
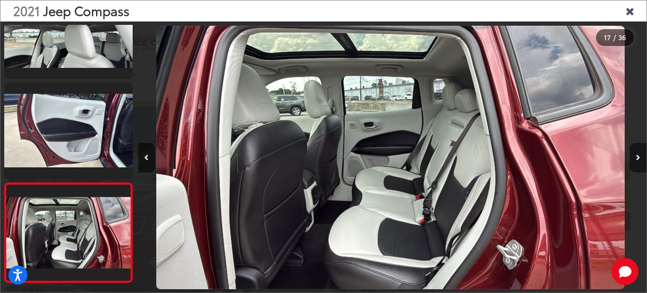
scroll to position [1538, 0]
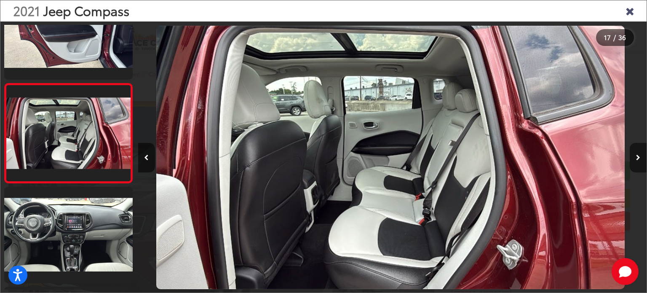
click at [638, 157] on icon "Next image" at bounding box center [638, 158] width 4 height 6
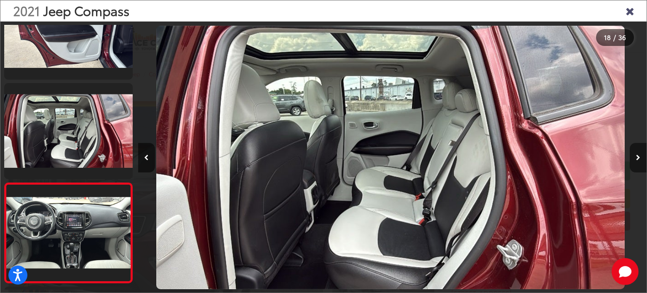
scroll to position [1638, 0]
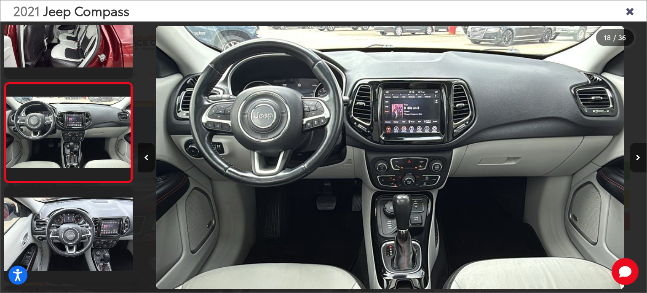
click at [638, 157] on icon "Next image" at bounding box center [638, 158] width 4 height 6
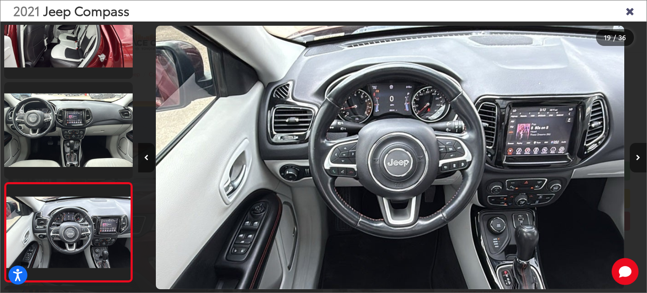
scroll to position [1738, 0]
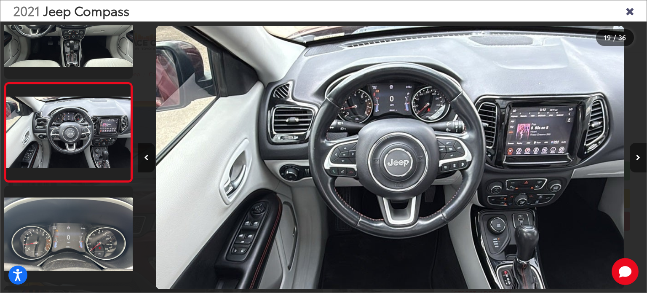
click at [638, 157] on icon "Next image" at bounding box center [638, 158] width 4 height 6
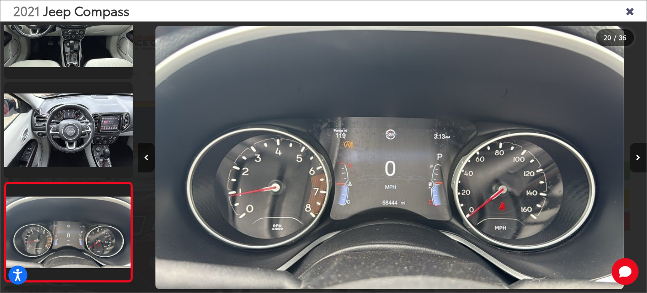
scroll to position [0, 0]
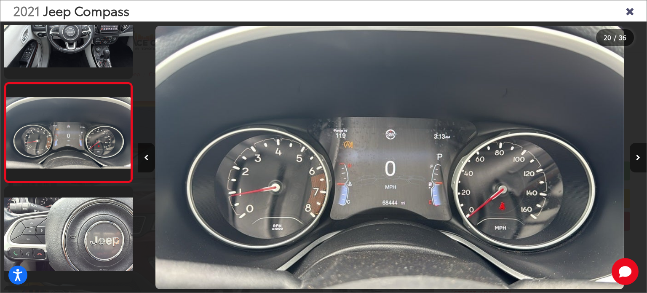
click at [638, 157] on icon "Next image" at bounding box center [638, 158] width 4 height 6
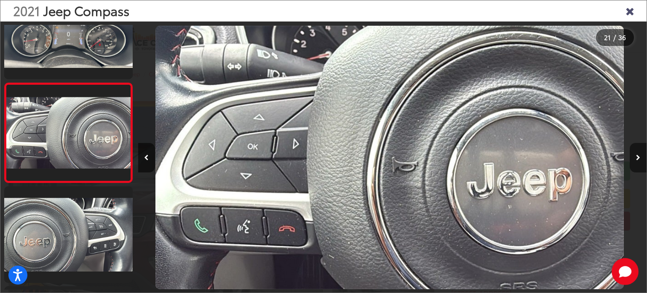
click at [638, 157] on icon "Next image" at bounding box center [638, 158] width 4 height 6
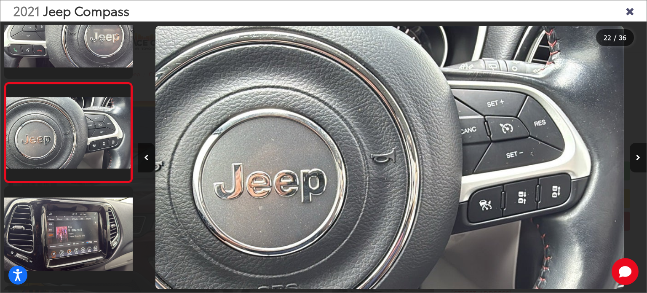
click at [638, 157] on icon "Next image" at bounding box center [638, 158] width 4 height 6
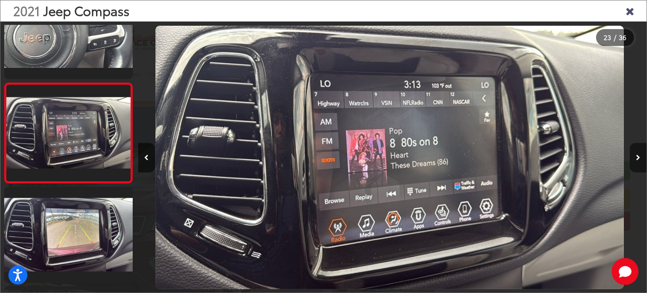
click at [638, 157] on icon "Next image" at bounding box center [638, 158] width 4 height 6
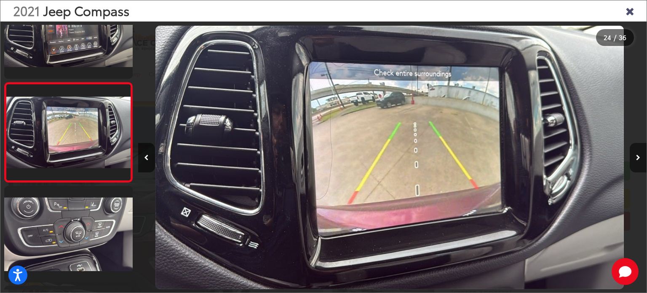
click at [638, 157] on icon "Next image" at bounding box center [638, 158] width 4 height 6
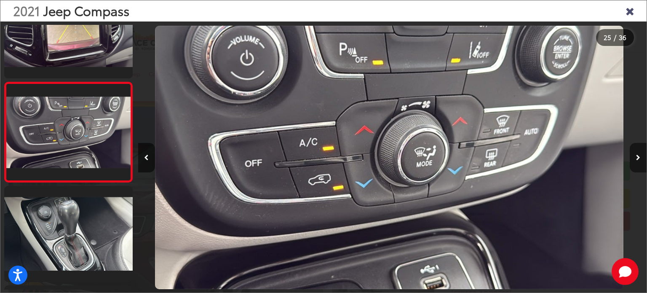
click at [638, 157] on icon "Next image" at bounding box center [638, 158] width 4 height 6
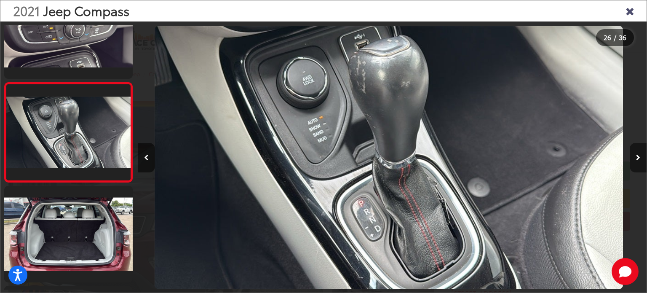
click at [638, 157] on icon "Next image" at bounding box center [638, 158] width 4 height 6
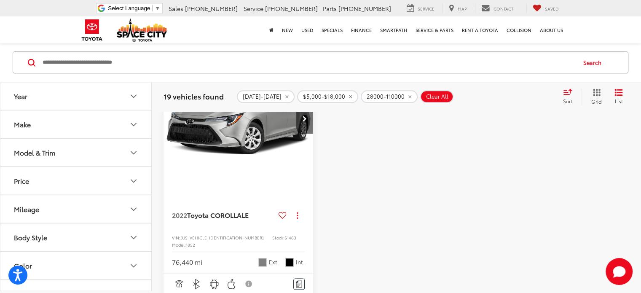
scroll to position [1020, 0]
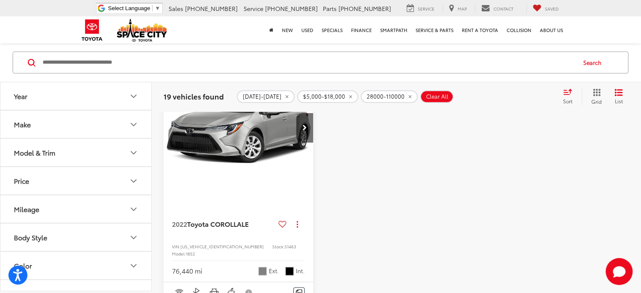
drag, startPoint x: 475, startPoint y: 143, endPoint x: 485, endPoint y: 161, distance: 20.2
drag, startPoint x: 485, startPoint y: 161, endPoint x: 391, endPoint y: 195, distance: 100.4
click at [391, 195] on div at bounding box center [397, 283] width 150 height 422
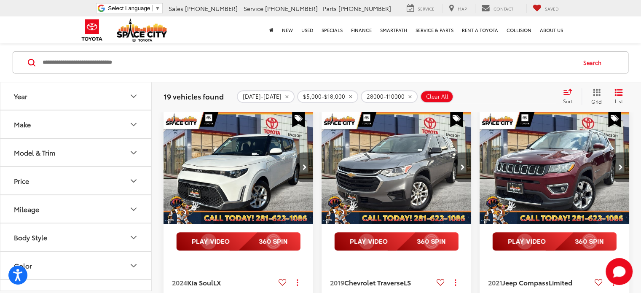
scroll to position [522, 0]
